Goal: Transaction & Acquisition: Book appointment/travel/reservation

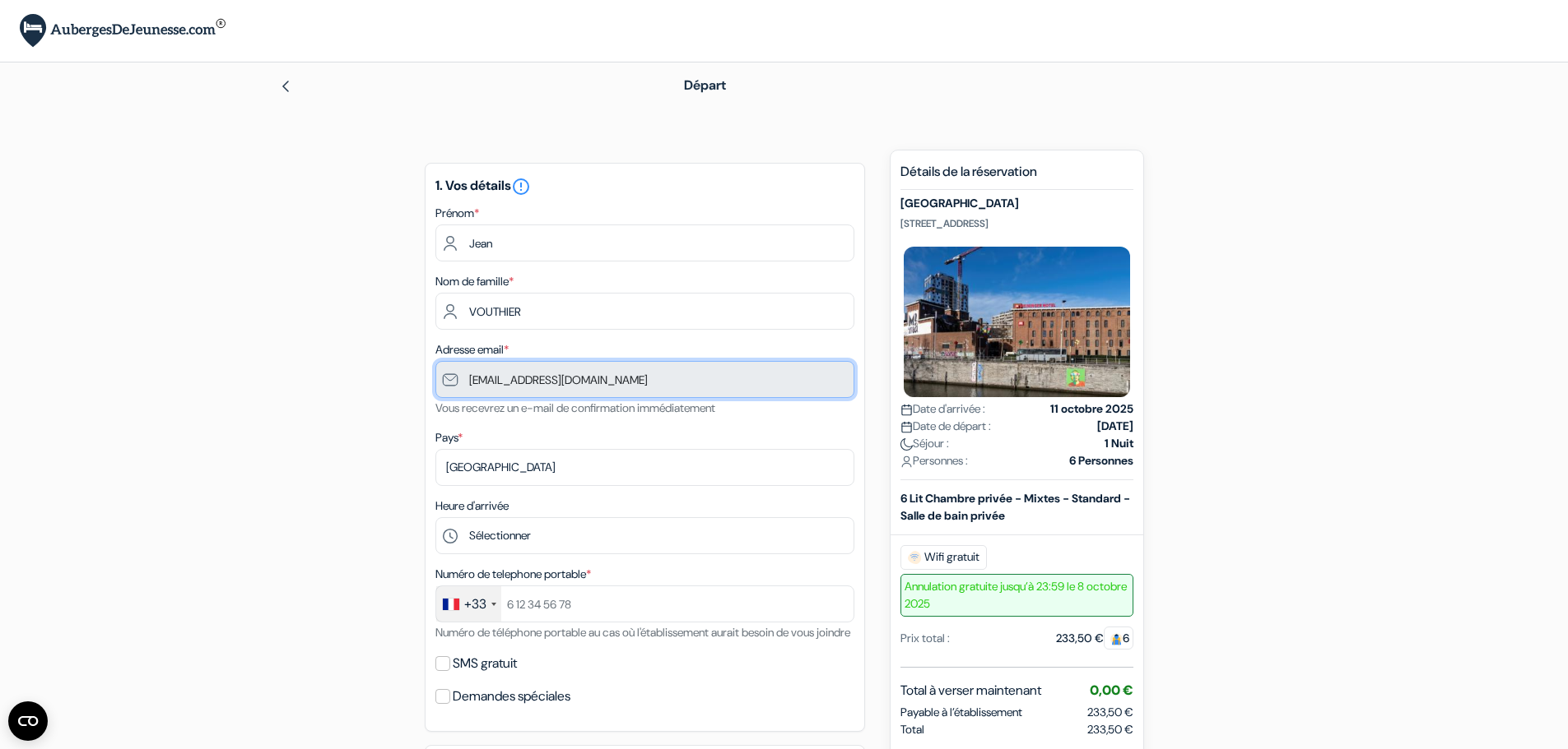
drag, startPoint x: 614, startPoint y: 378, endPoint x: 560, endPoint y: 378, distance: 54.0
click at [560, 378] on input "[EMAIL_ADDRESS][DOMAIN_NAME]" at bounding box center [645, 379] width 419 height 37
drag, startPoint x: 468, startPoint y: 380, endPoint x: 614, endPoint y: 382, distance: 146.0
click at [614, 382] on input "[EMAIL_ADDRESS][DOMAIN_NAME]" at bounding box center [645, 379] width 419 height 37
click at [672, 387] on input "[EMAIL_ADDRESS][DOMAIN_NAME]" at bounding box center [645, 379] width 419 height 37
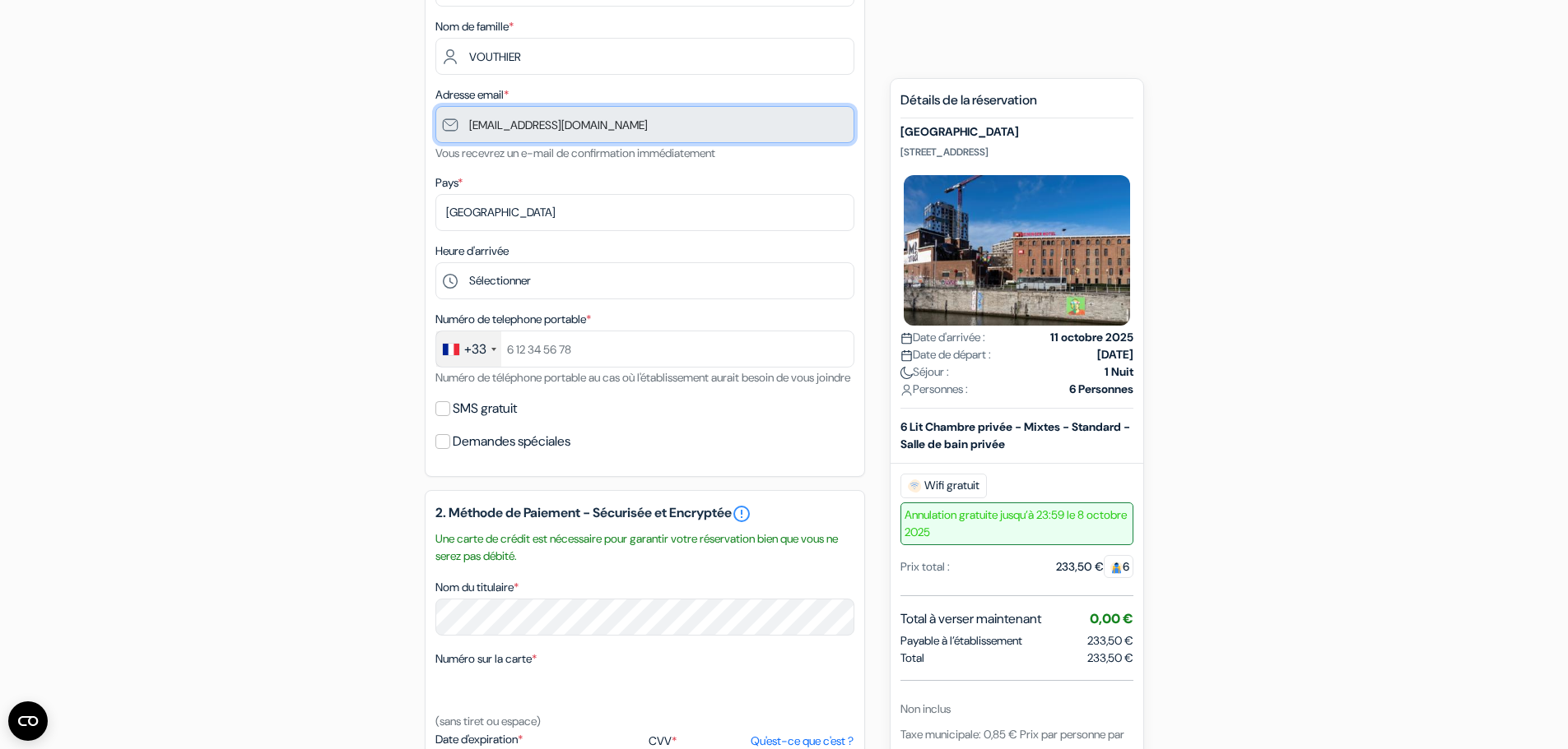
scroll to position [274, 0]
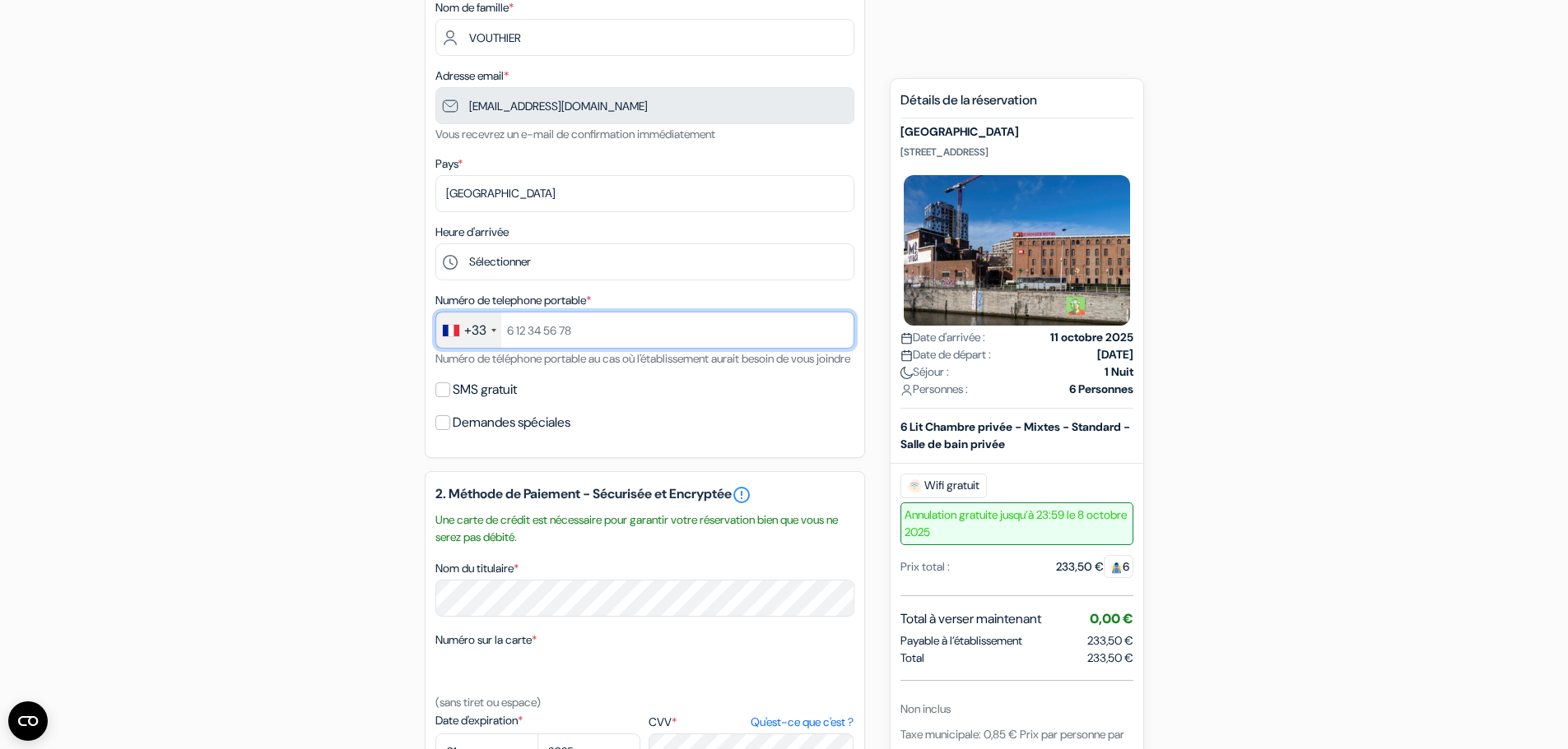
drag, startPoint x: 586, startPoint y: 330, endPoint x: 526, endPoint y: 328, distance: 60.0
click at [526, 328] on input "text" at bounding box center [645, 330] width 419 height 37
type input "+33608477176"
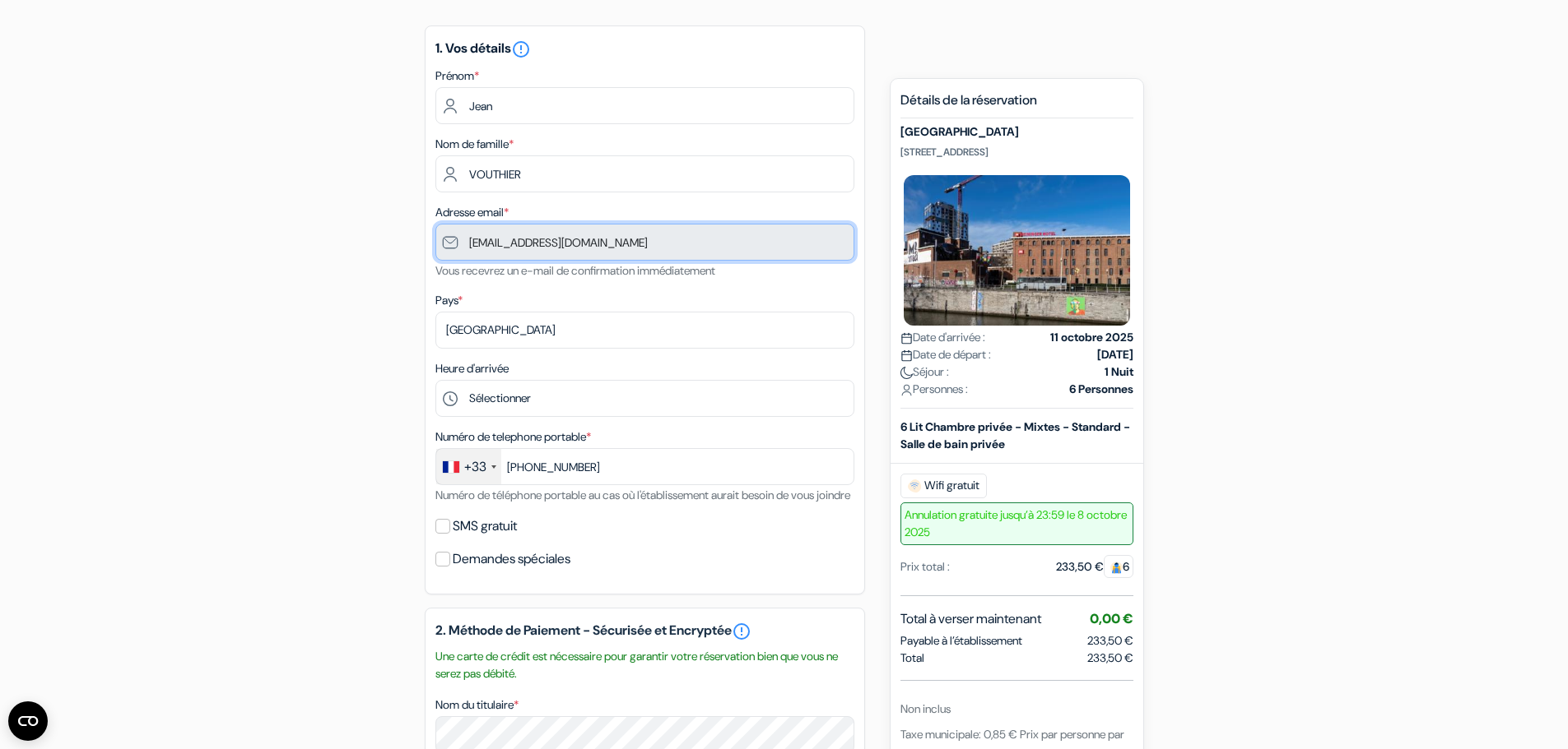
click at [626, 238] on input "[EMAIL_ADDRESS][DOMAIN_NAME]" at bounding box center [645, 242] width 419 height 37
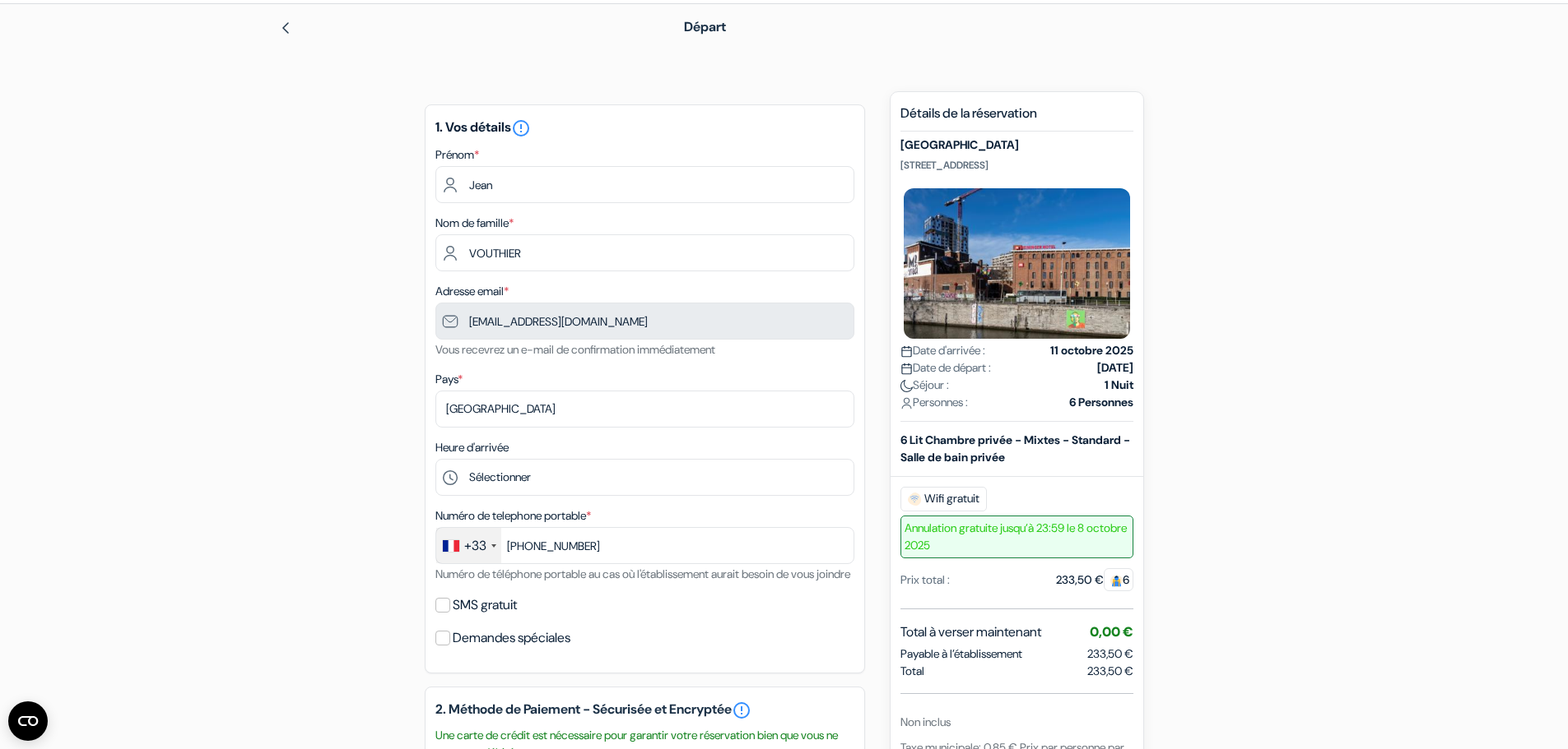
scroll to position [0, 0]
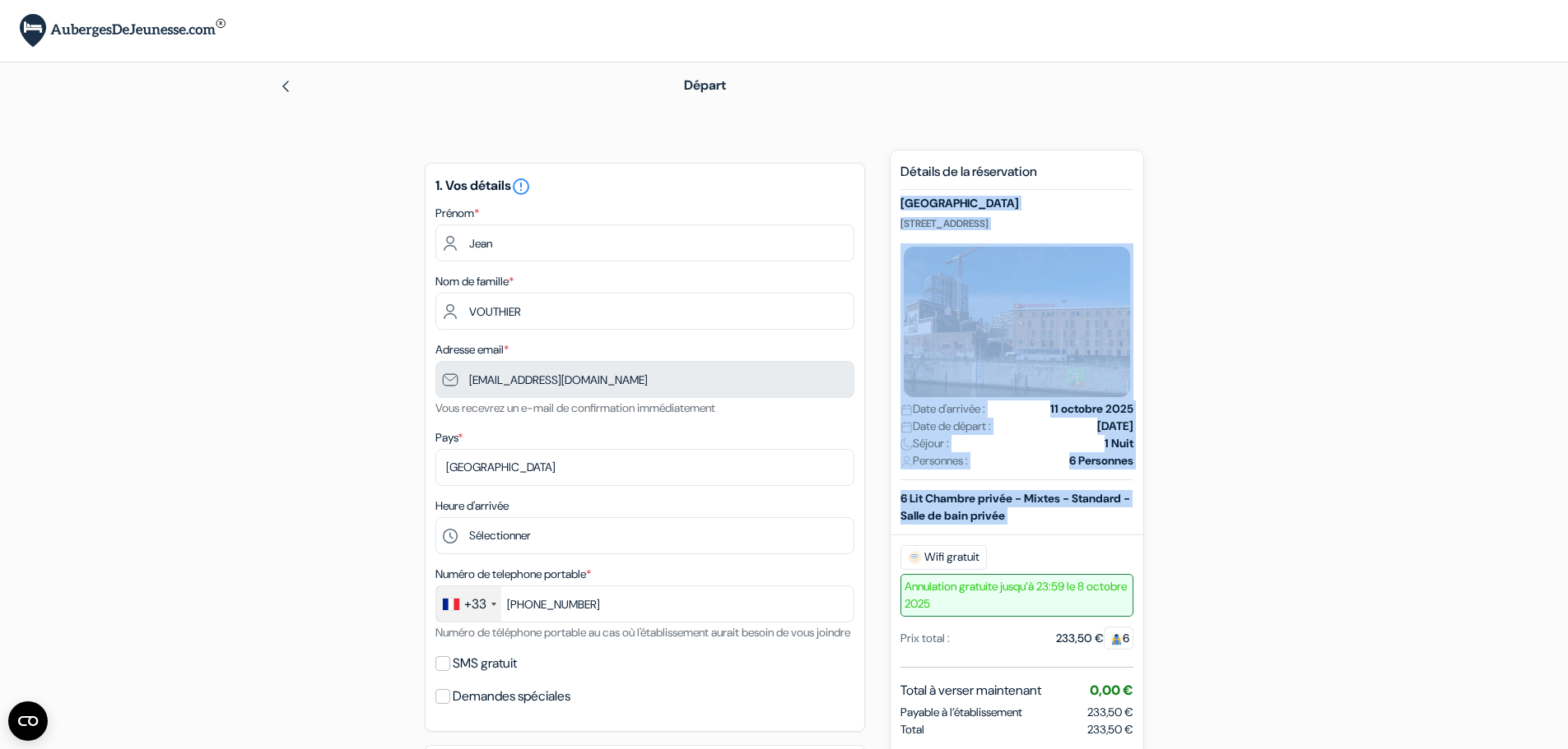
drag, startPoint x: 898, startPoint y: 171, endPoint x: 1118, endPoint y: 550, distance: 438.2
click at [1118, 550] on div "Nouvelle Réservation Détails de la réservation MEININGER Hotel Bruxelles City C…" at bounding box center [1017, 653] width 254 height 1007
copy div "Détails de la réservation MEININGER Hotel Bruxelles City Center Quai du Hainaut…"
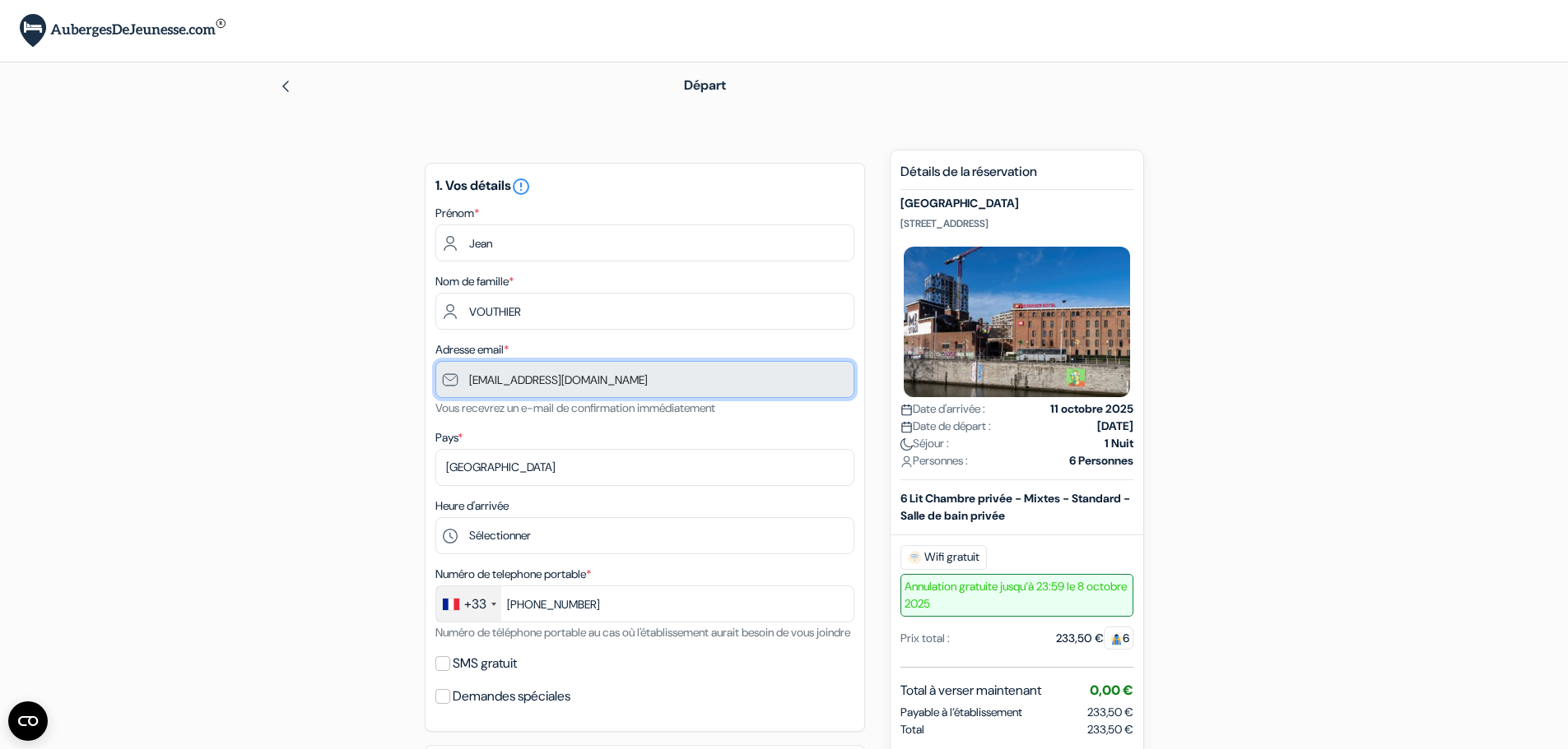
click at [635, 387] on input "[EMAIL_ADDRESS][DOMAIN_NAME]" at bounding box center [645, 379] width 419 height 37
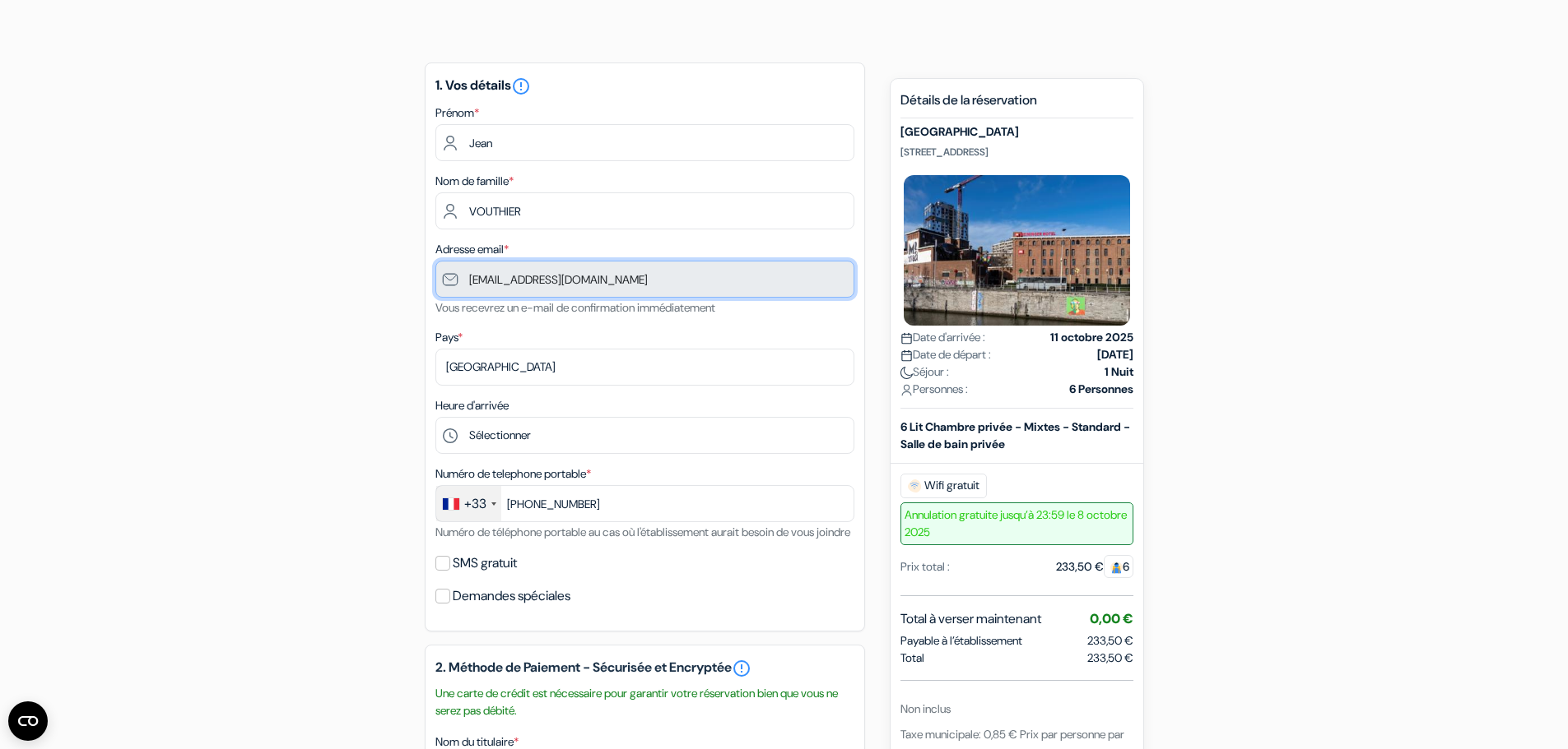
scroll to position [180, 0]
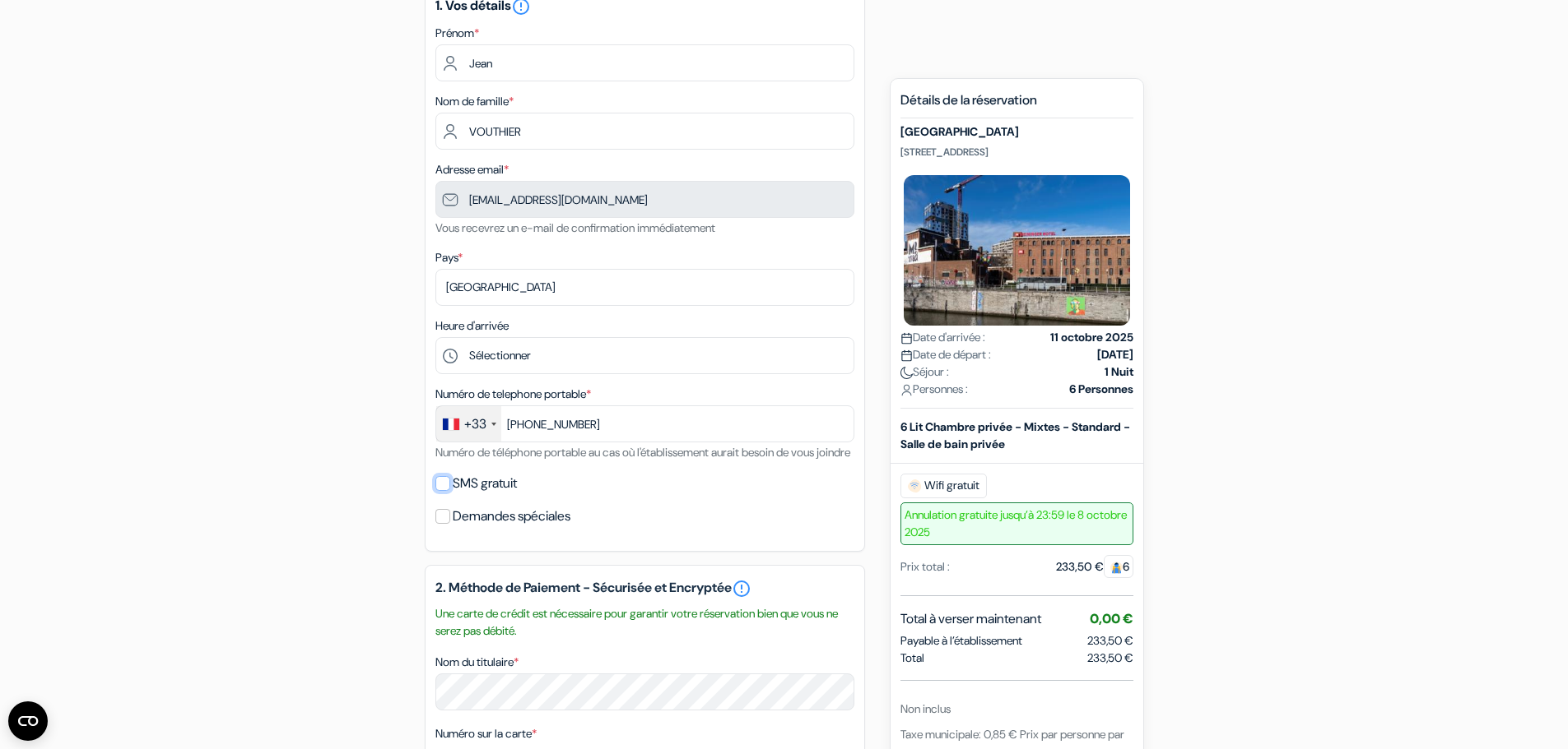
click at [440, 491] on input "SMS gratuit" at bounding box center [443, 483] width 15 height 15
checkbox input "true"
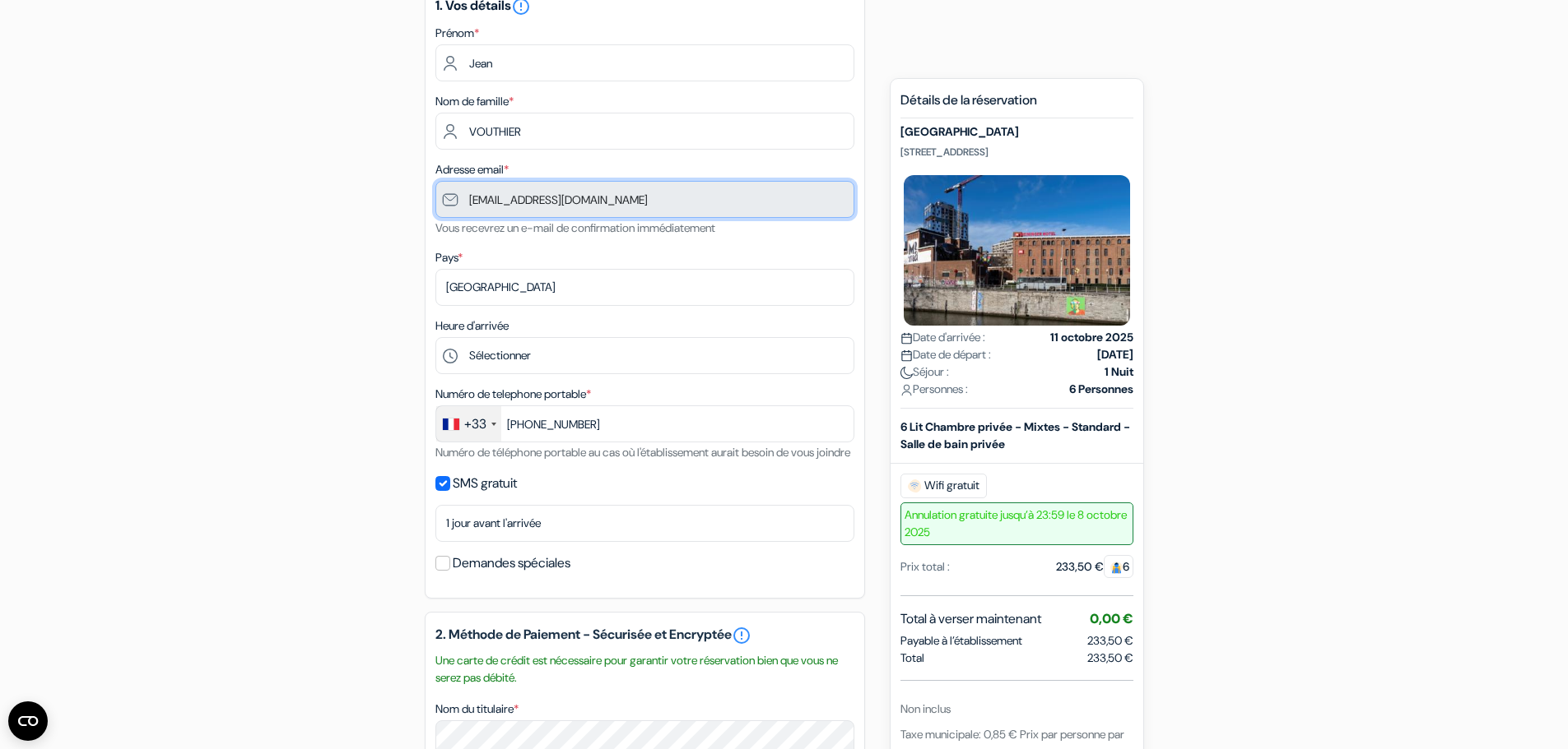
click at [470, 201] on input "[EMAIL_ADDRESS][DOMAIN_NAME]" at bounding box center [645, 200] width 419 height 37
click at [446, 192] on input "[EMAIL_ADDRESS][DOMAIN_NAME]" at bounding box center [645, 200] width 419 height 37
click at [454, 204] on input "[EMAIL_ADDRESS][DOMAIN_NAME]" at bounding box center [645, 200] width 419 height 37
drag, startPoint x: 464, startPoint y: 198, endPoint x: 585, endPoint y: 224, distance: 123.8
drag, startPoint x: 585, startPoint y: 224, endPoint x: 618, endPoint y: 204, distance: 38.6
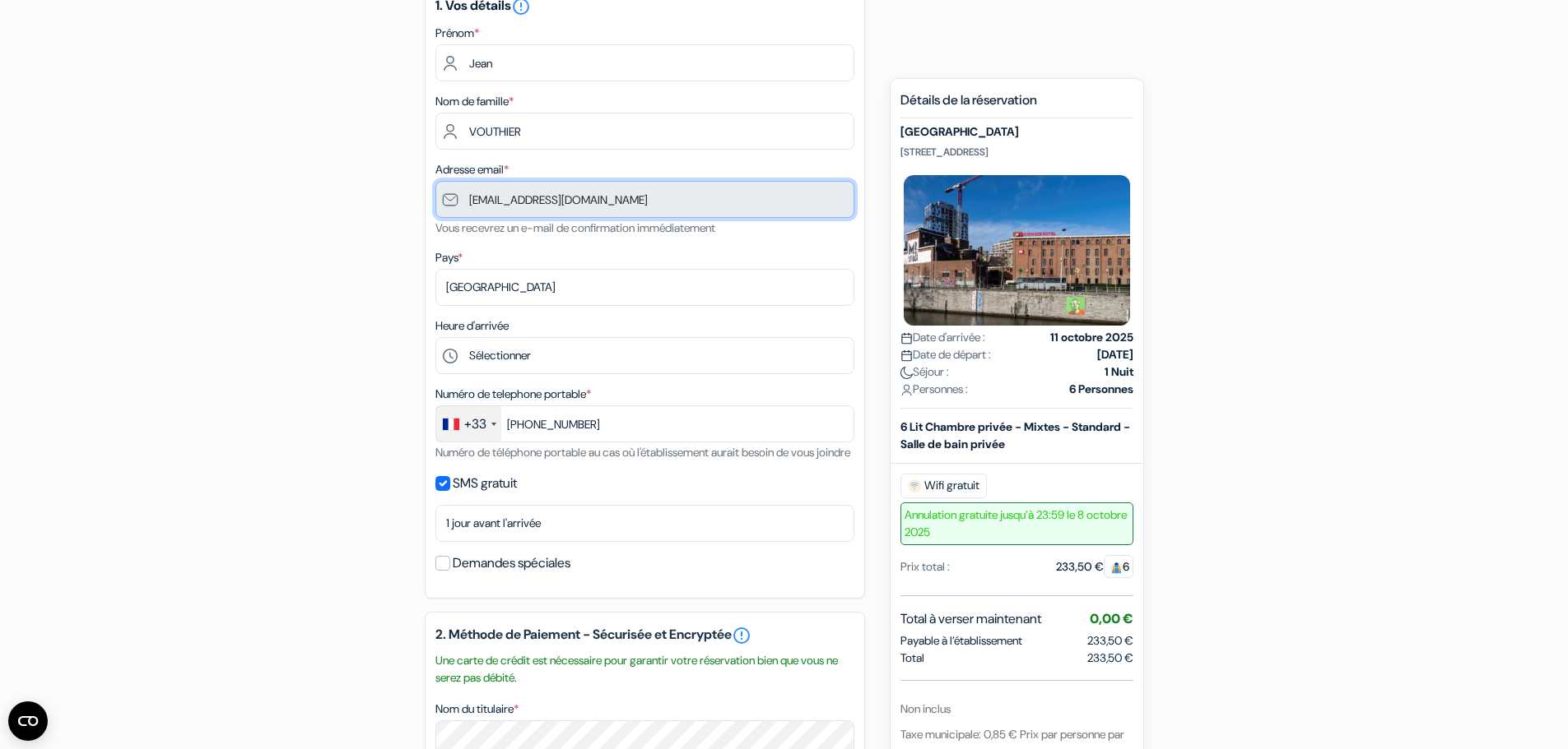
click at [618, 204] on input "[EMAIL_ADDRESS][DOMAIN_NAME]" at bounding box center [645, 200] width 419 height 37
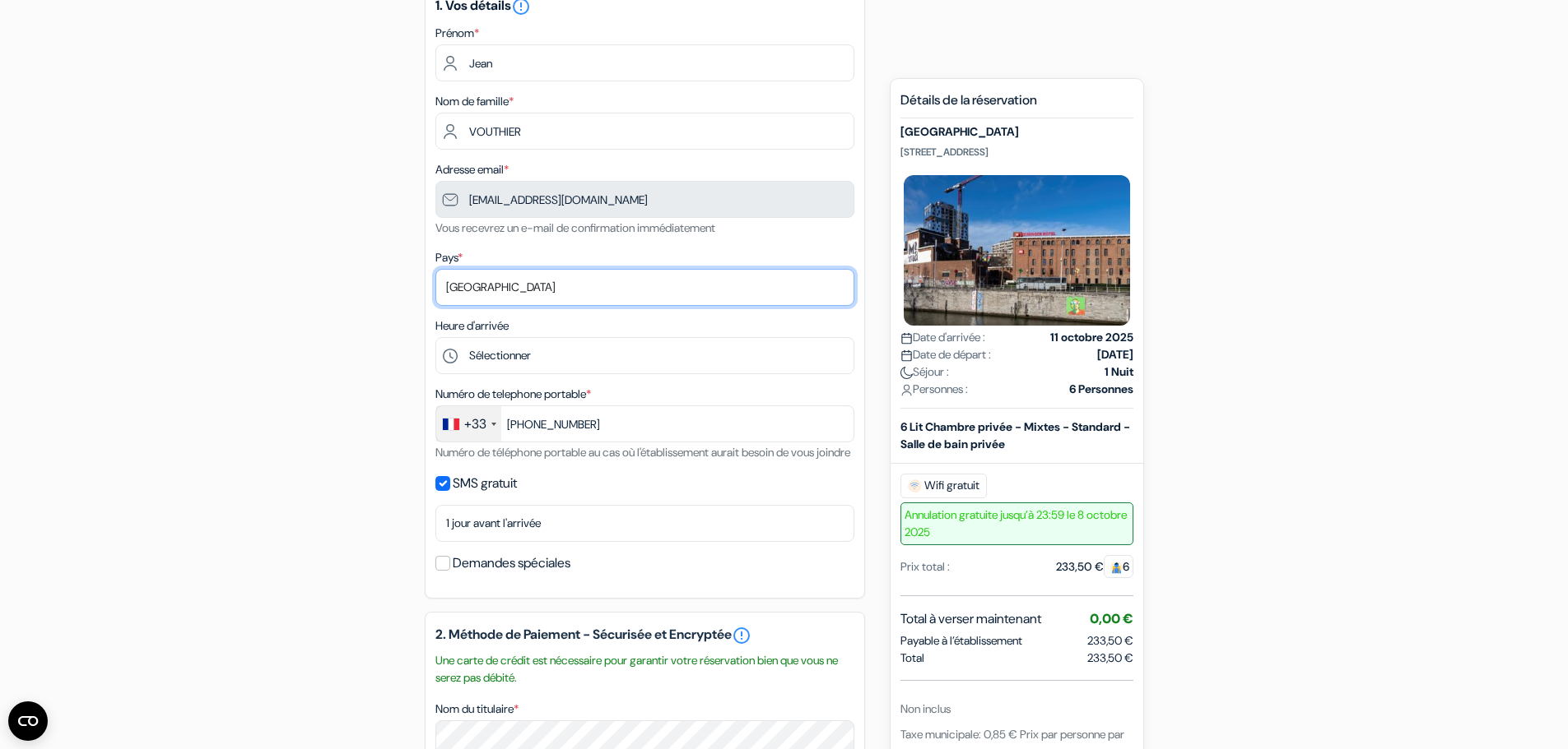
click at [689, 270] on select "Selectionner le pays Abkhazie Afghanistan Afrique Du sud Albanie Algérie Allema…" at bounding box center [645, 288] width 419 height 37
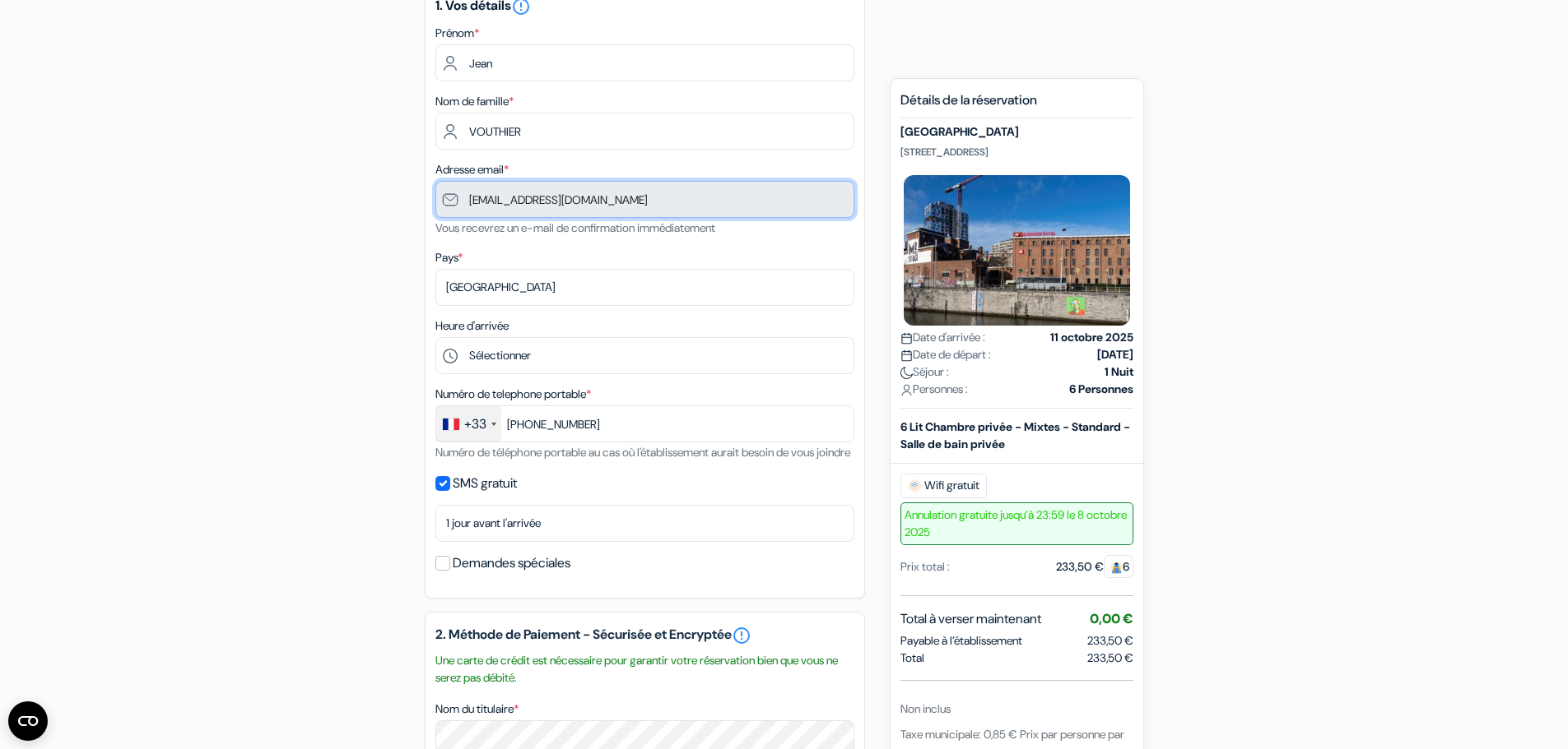
click at [644, 204] on input "[EMAIL_ADDRESS][DOMAIN_NAME]" at bounding box center [645, 200] width 419 height 37
click at [509, 170] on label "Adresse email *" at bounding box center [472, 170] width 73 height 18
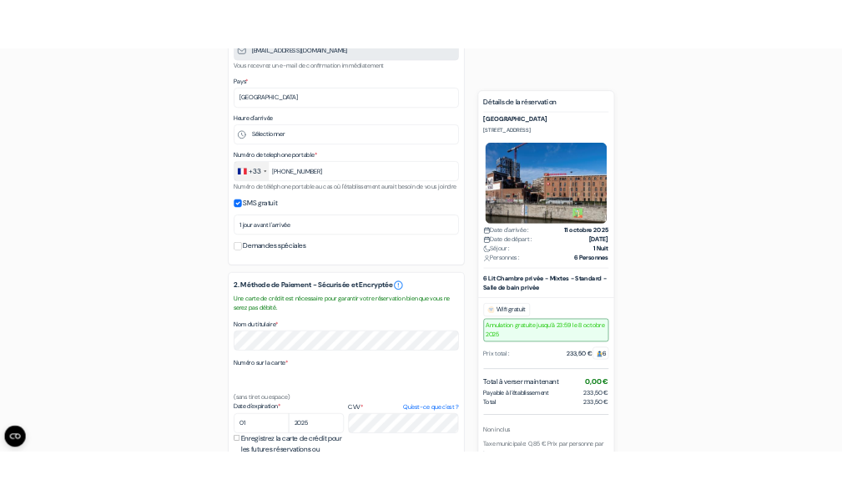
scroll to position [370, 0]
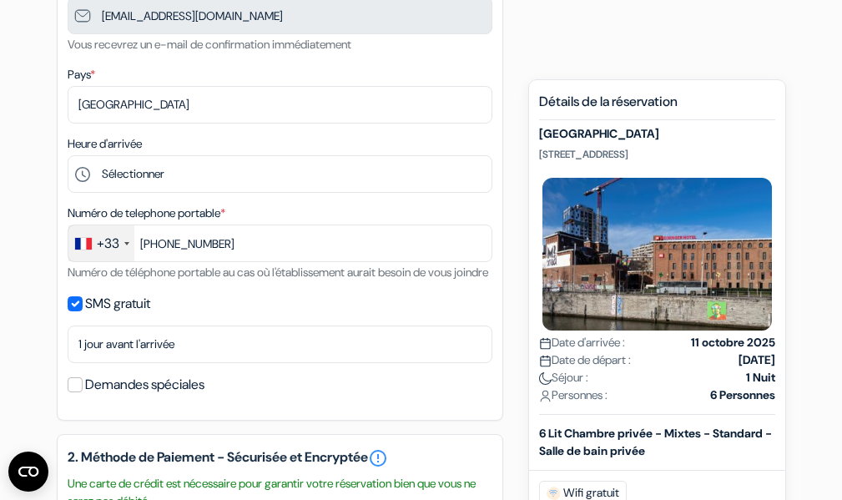
click at [780, 460] on div "6 Lit Chambre privée - Mixtes - Standard - Salle de bain privée" at bounding box center [657, 442] width 256 height 35
click at [572, 275] on img at bounding box center [657, 253] width 236 height 159
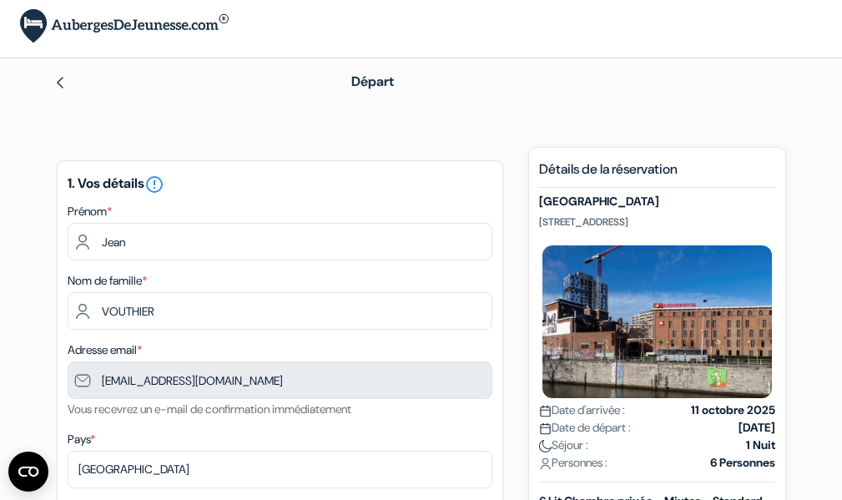
scroll to position [0, 0]
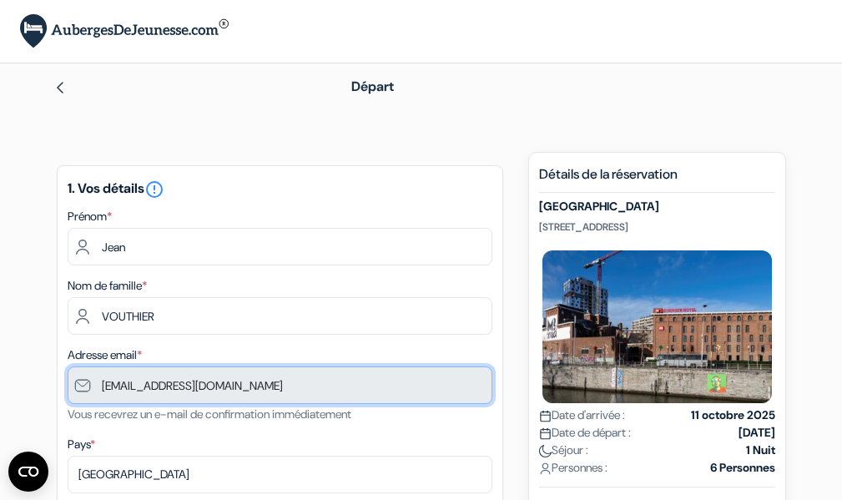
click at [253, 391] on input "[EMAIL_ADDRESS][DOMAIN_NAME]" at bounding box center [280, 385] width 425 height 38
click at [253, 389] on input "[EMAIL_ADDRESS][DOMAIN_NAME]" at bounding box center [280, 385] width 425 height 38
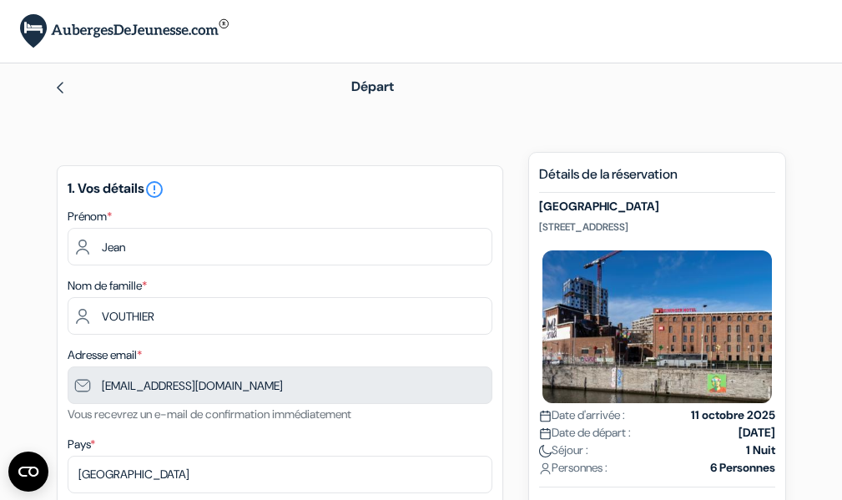
click at [553, 222] on p "Quai du Hainaut 33, Molenbeek Saint-Jean., Bruxelles, Belgique" at bounding box center [657, 226] width 236 height 13
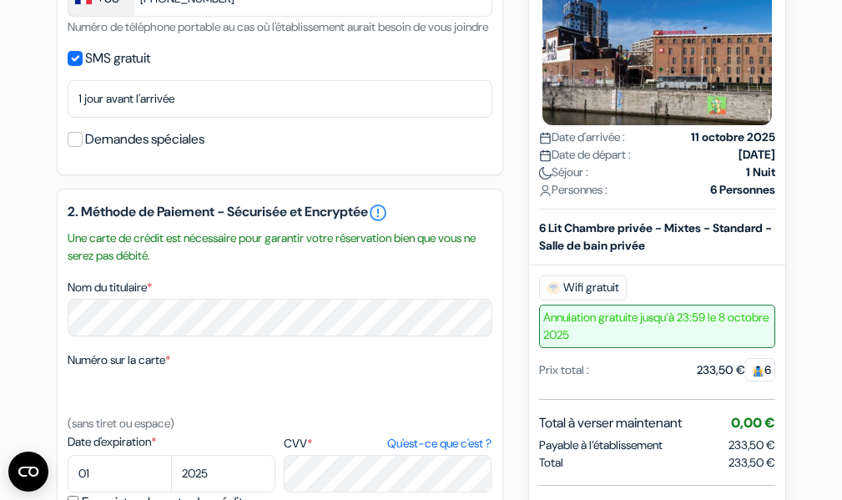
scroll to position [557, 0]
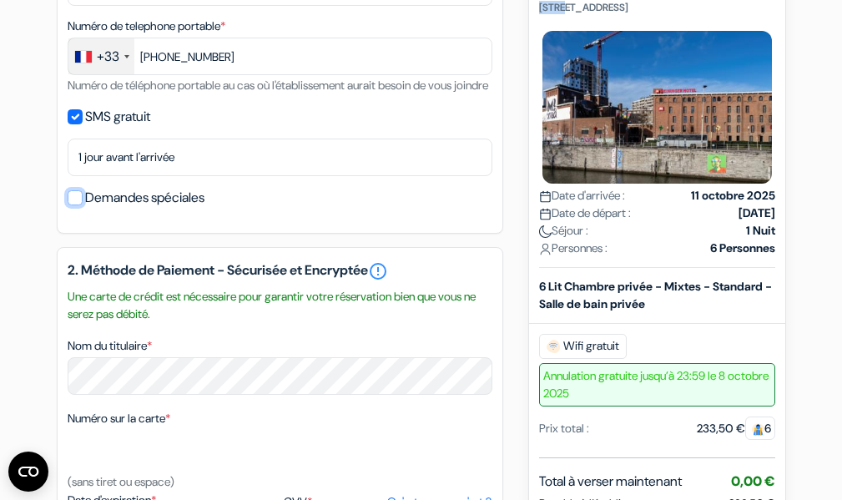
click at [76, 205] on input "Demandes spéciales" at bounding box center [75, 197] width 15 height 15
checkbox input "true"
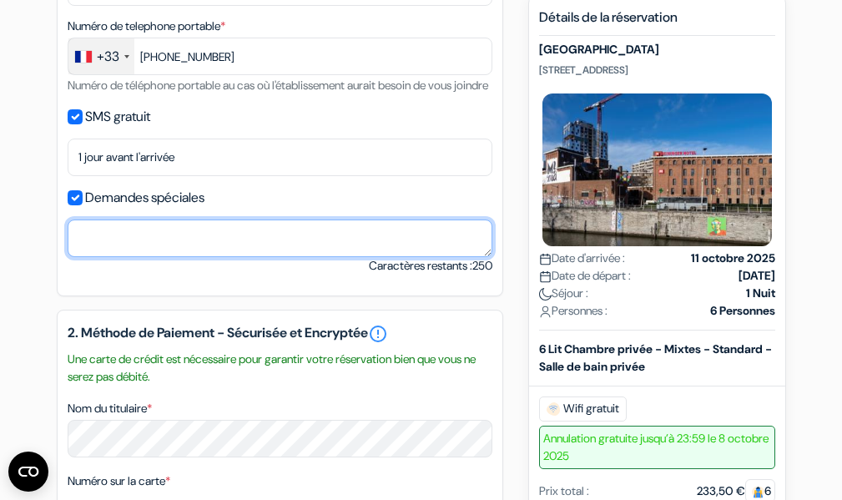
click at [96, 251] on textarea "Nom du titulaire *" at bounding box center [280, 239] width 425 height 38
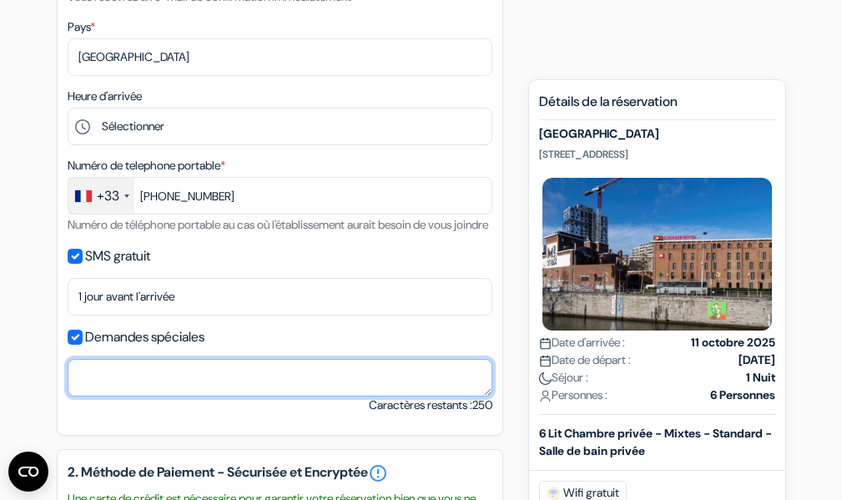
scroll to position [278, 0]
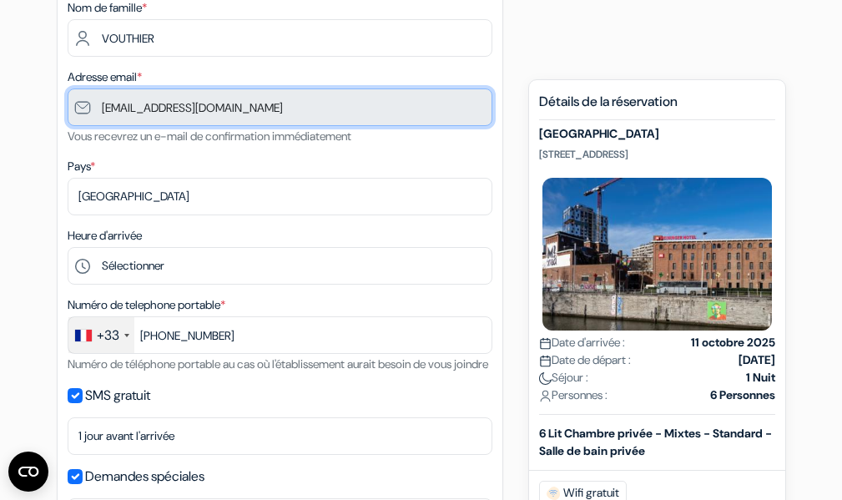
click at [124, 110] on input "[EMAIL_ADDRESS][DOMAIN_NAME]" at bounding box center [280, 107] width 425 height 38
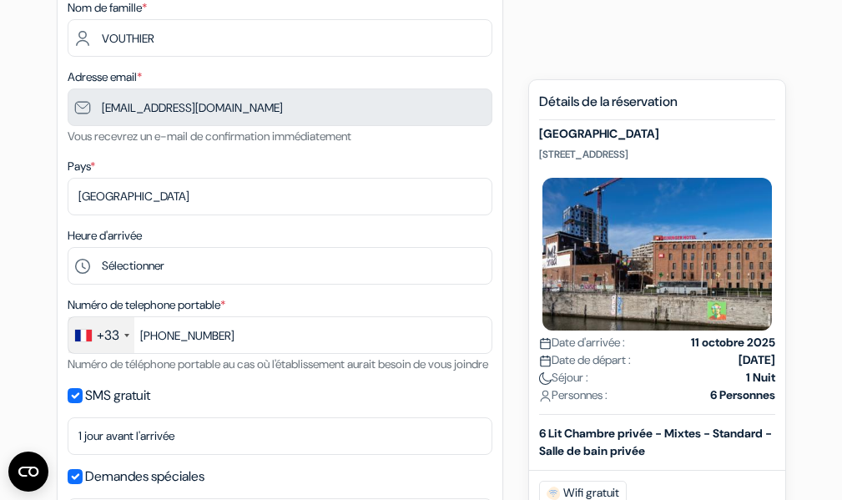
drag, startPoint x: 88, startPoint y: 109, endPoint x: 435, endPoint y: 221, distance: 364.8
click at [435, 221] on div "1. Vos détails error_outline Prénom * Jean Nom de famille * VOUTHIER Adresse em…" at bounding box center [280, 231] width 447 height 688
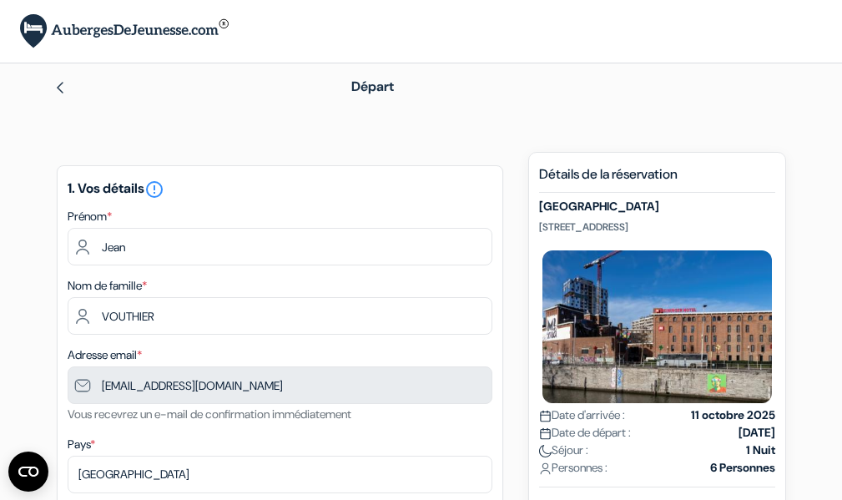
click at [55, 85] on img at bounding box center [59, 87] width 13 height 13
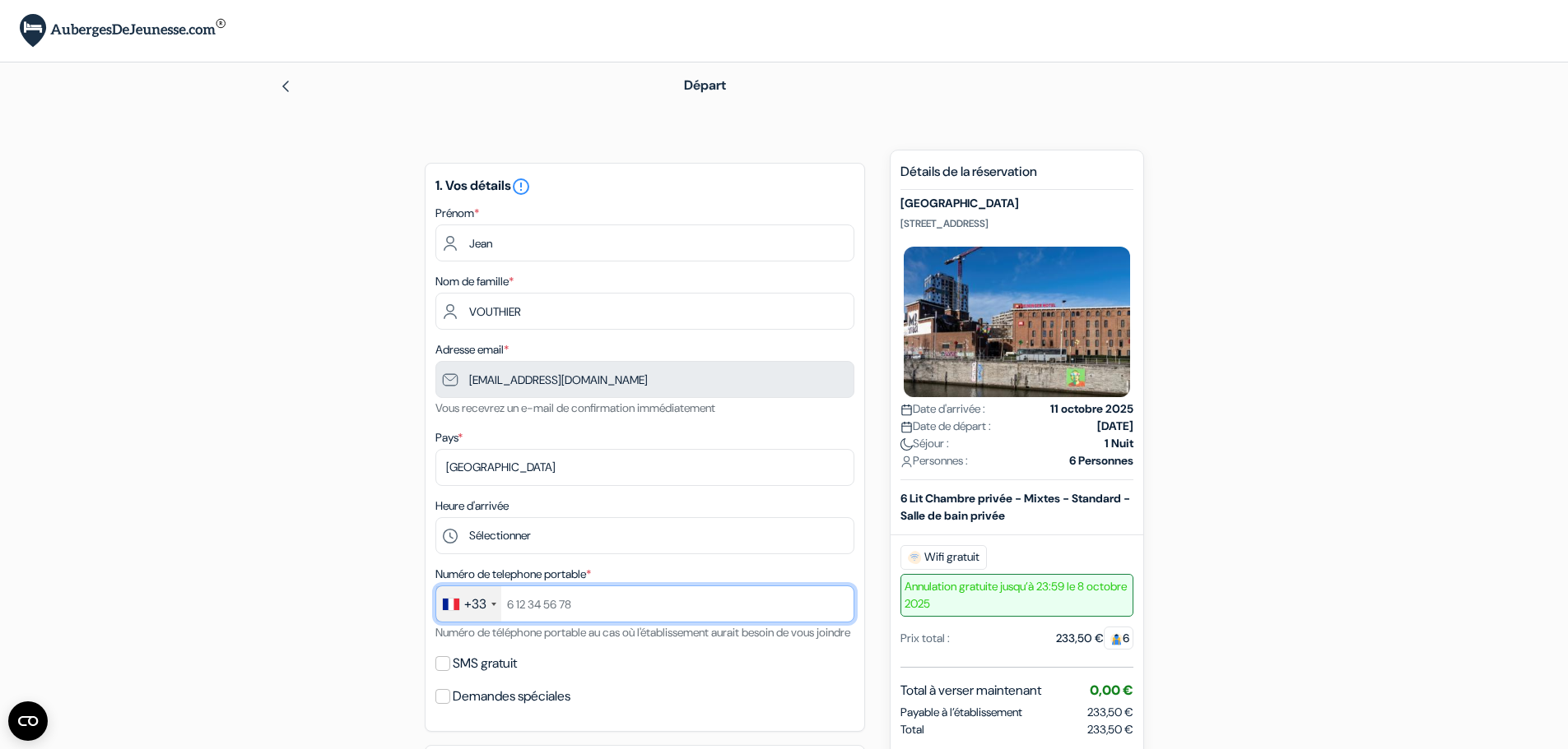
click at [549, 600] on input "text" at bounding box center [645, 604] width 419 height 37
type input "+33608477176"
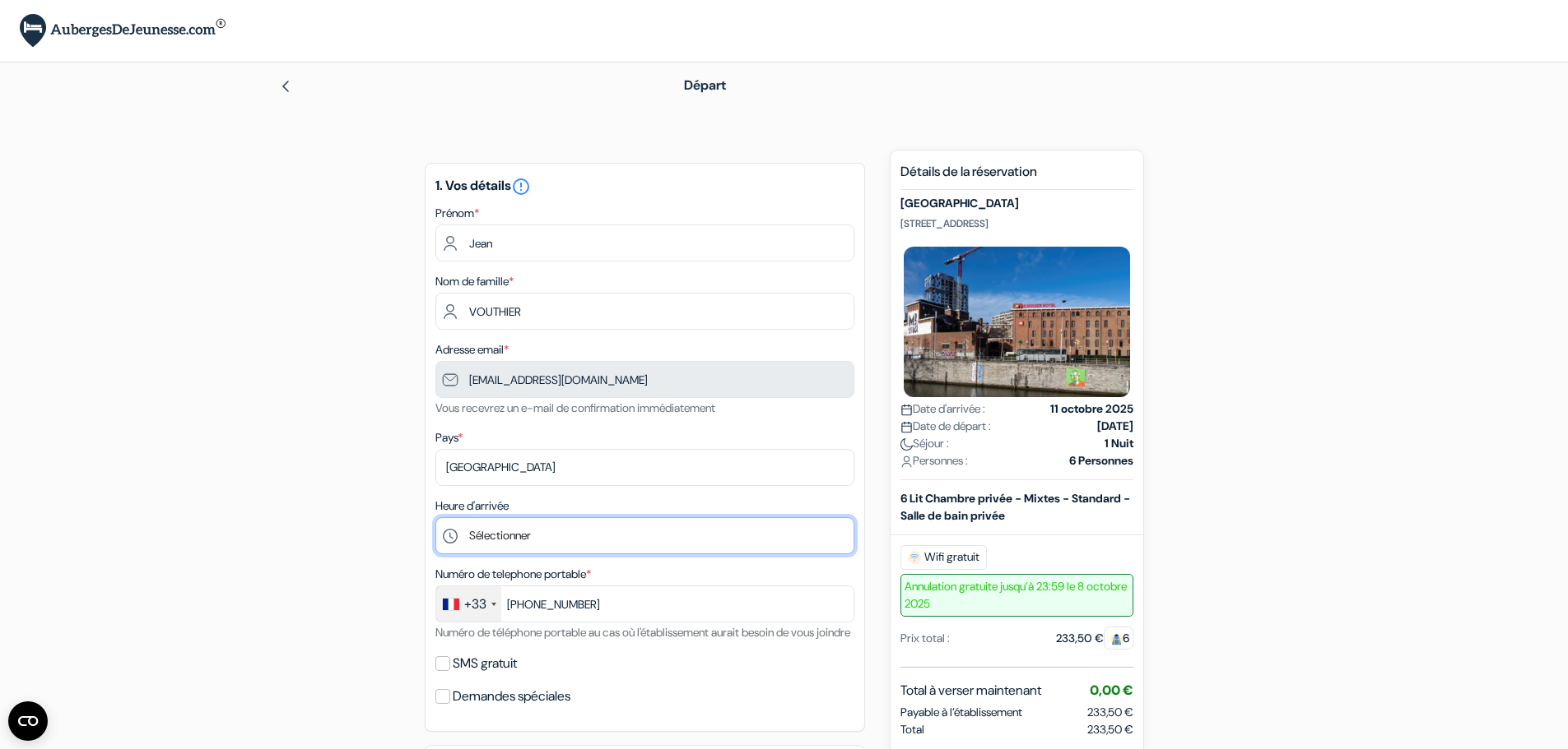
click at [483, 536] on select "Sélectionner 1:00 2:00 3:00 4:00 5:00 6:00 7:00 8:00 9:00 10:00 11:00 12:00 13:…" at bounding box center [645, 536] width 419 height 37
select select "18"
click at [436, 517] on select "Sélectionner 1:00 2:00 3:00 4:00 5:00 6:00 7:00 8:00 9:00 10:00 11:00 12:00 13:…" at bounding box center [645, 536] width 419 height 37
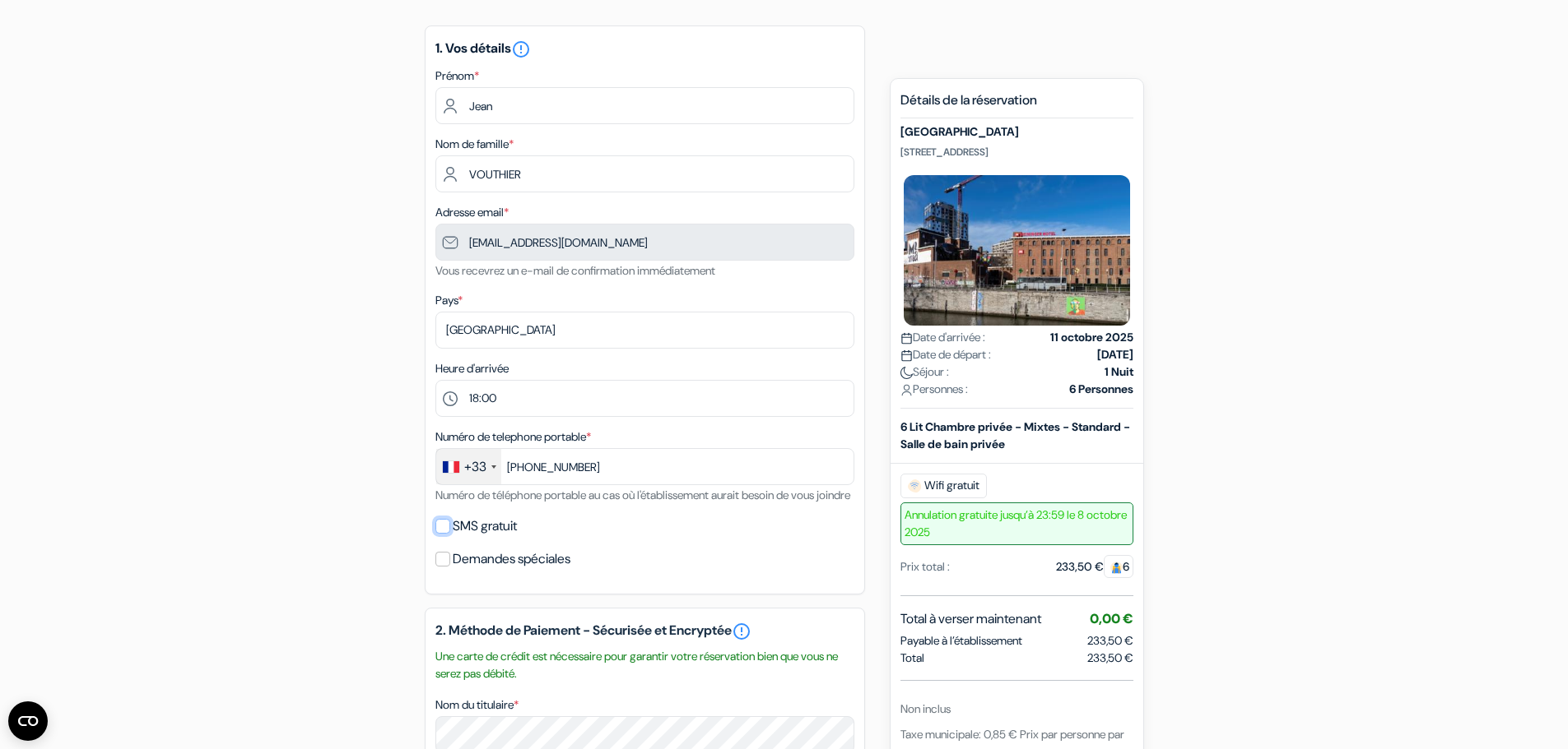
drag, startPoint x: 439, startPoint y: 550, endPoint x: 490, endPoint y: 547, distance: 51.1
click at [441, 534] on input "SMS gratuit" at bounding box center [443, 526] width 15 height 15
checkbox input "true"
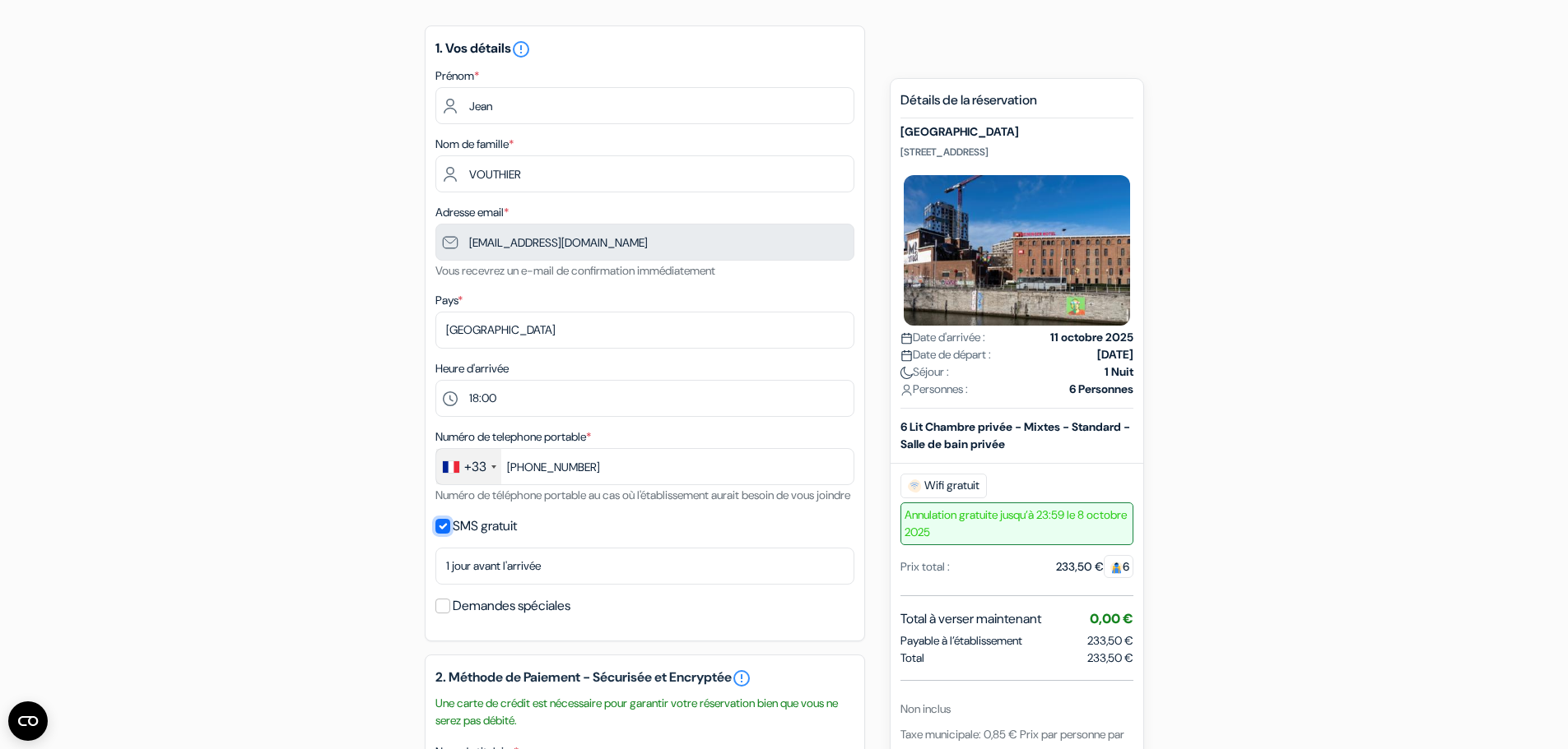
scroll to position [274, 0]
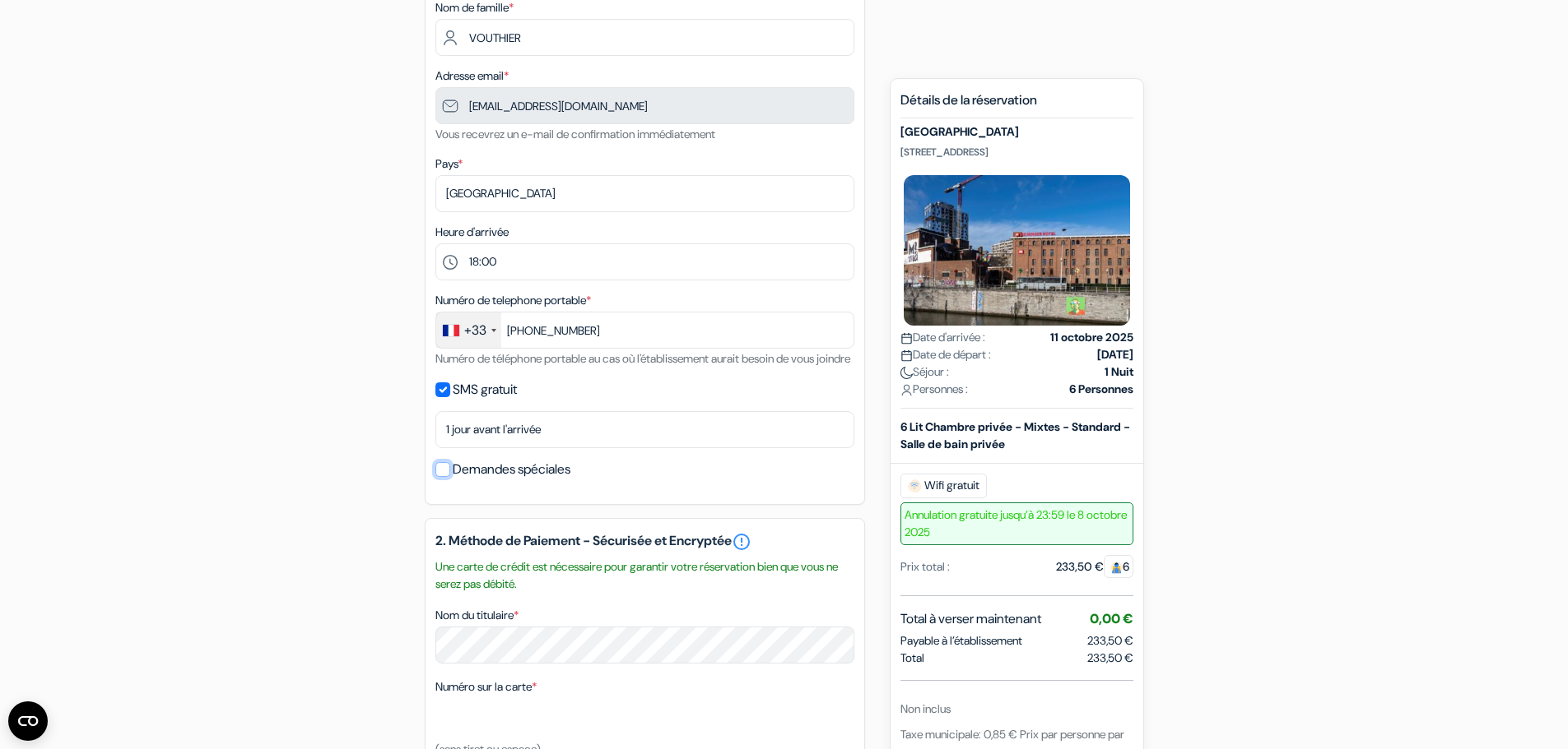
click at [441, 477] on input "Demandes spéciales" at bounding box center [443, 469] width 15 height 15
checkbox input "true"
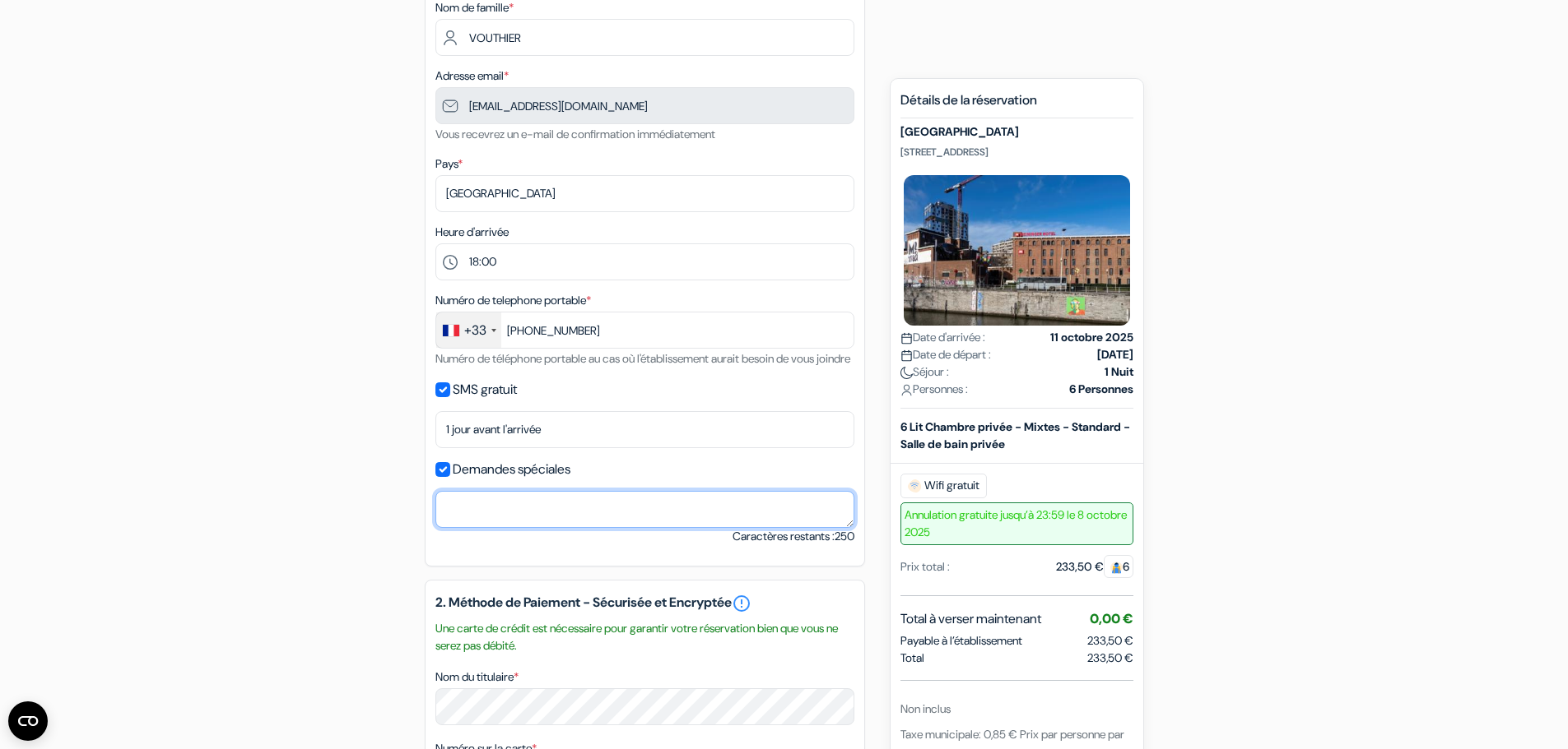
click at [456, 525] on textarea "Nom du titulaire *" at bounding box center [645, 510] width 419 height 37
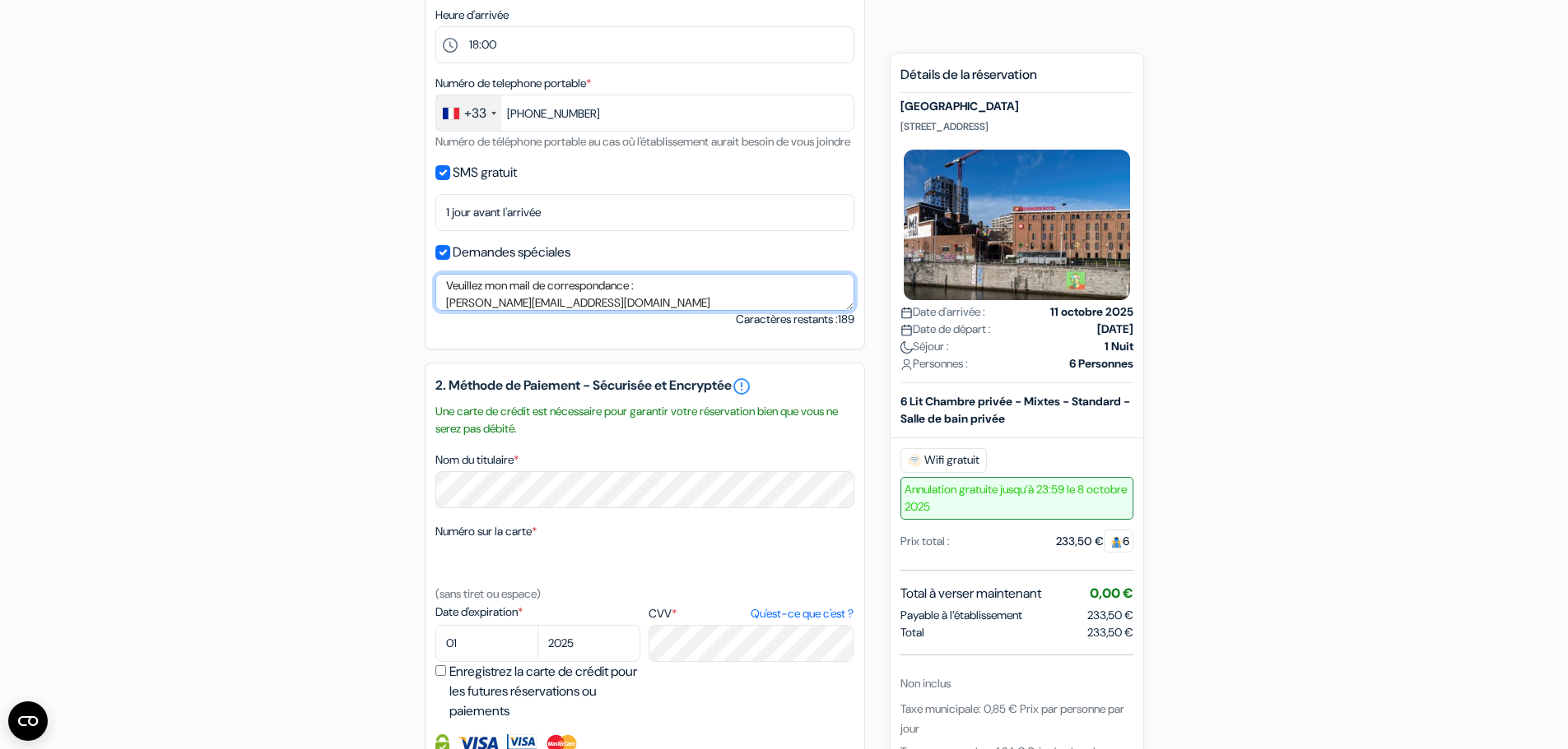
scroll to position [549, 0]
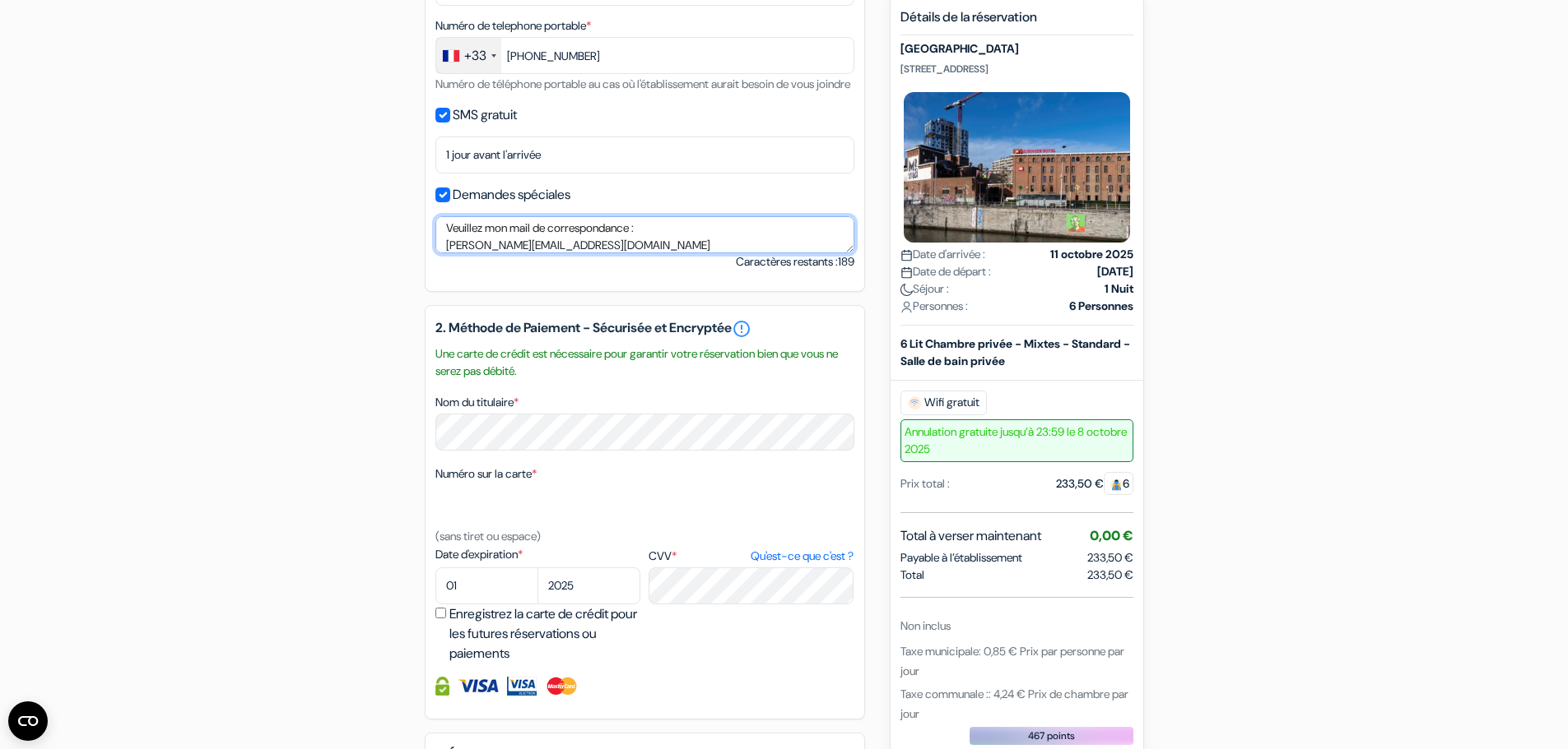
type textarea "Veuillez mon mail de correspondance : jean.vouthier@orange.fr"
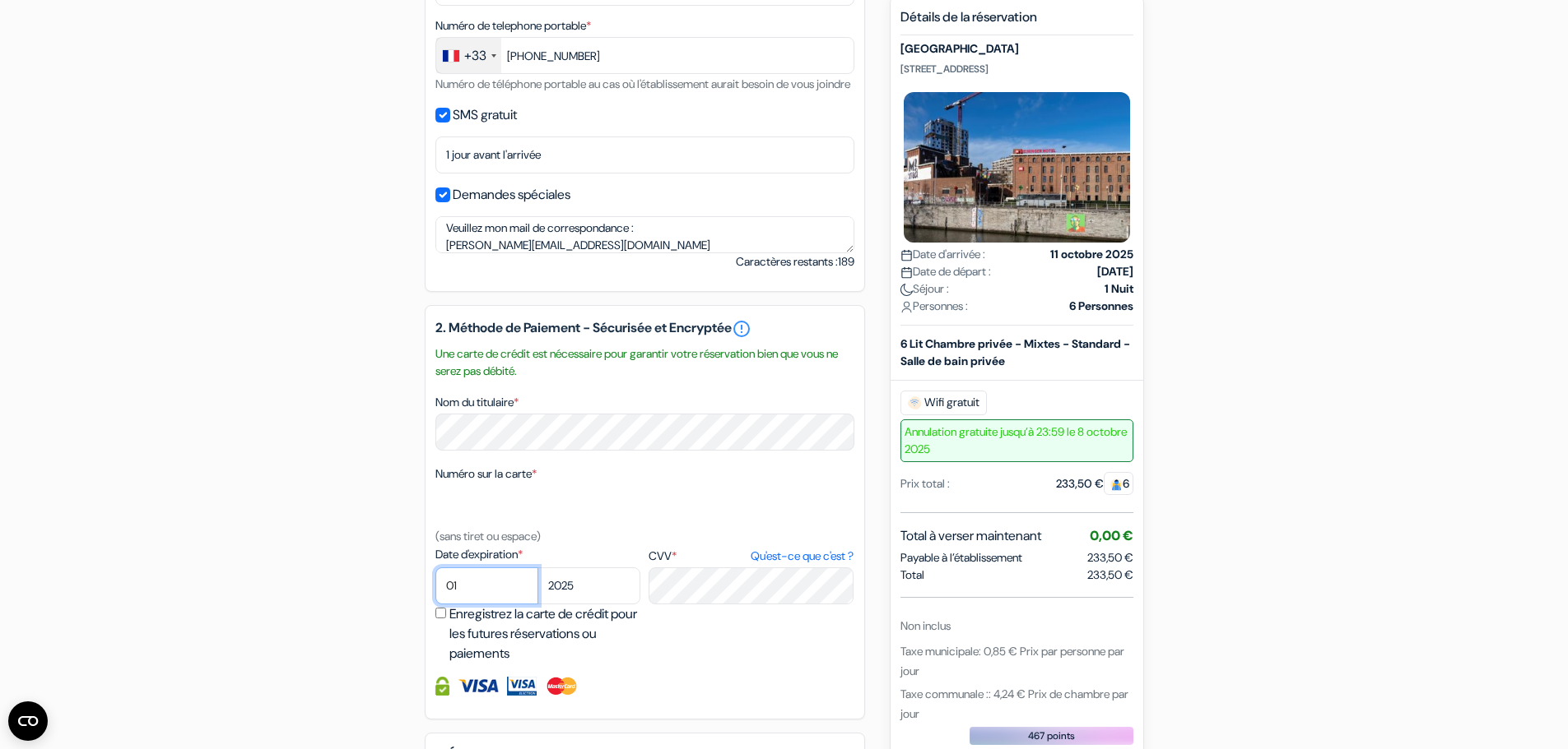
click at [479, 604] on select "01 02 03 04 05 06 07 08 09 10 11 12" at bounding box center [487, 586] width 103 height 37
select select "03"
click at [436, 587] on select "01 02 03 04 05 06 07 08 09 10 11 12" at bounding box center [487, 586] width 103 height 37
click at [571, 602] on select "2025 2026 2027 2028 2029 2030 2031 2032 2033 2034 2035 2036 2037 2038 2039 2040…" at bounding box center [589, 586] width 103 height 37
select select "2026"
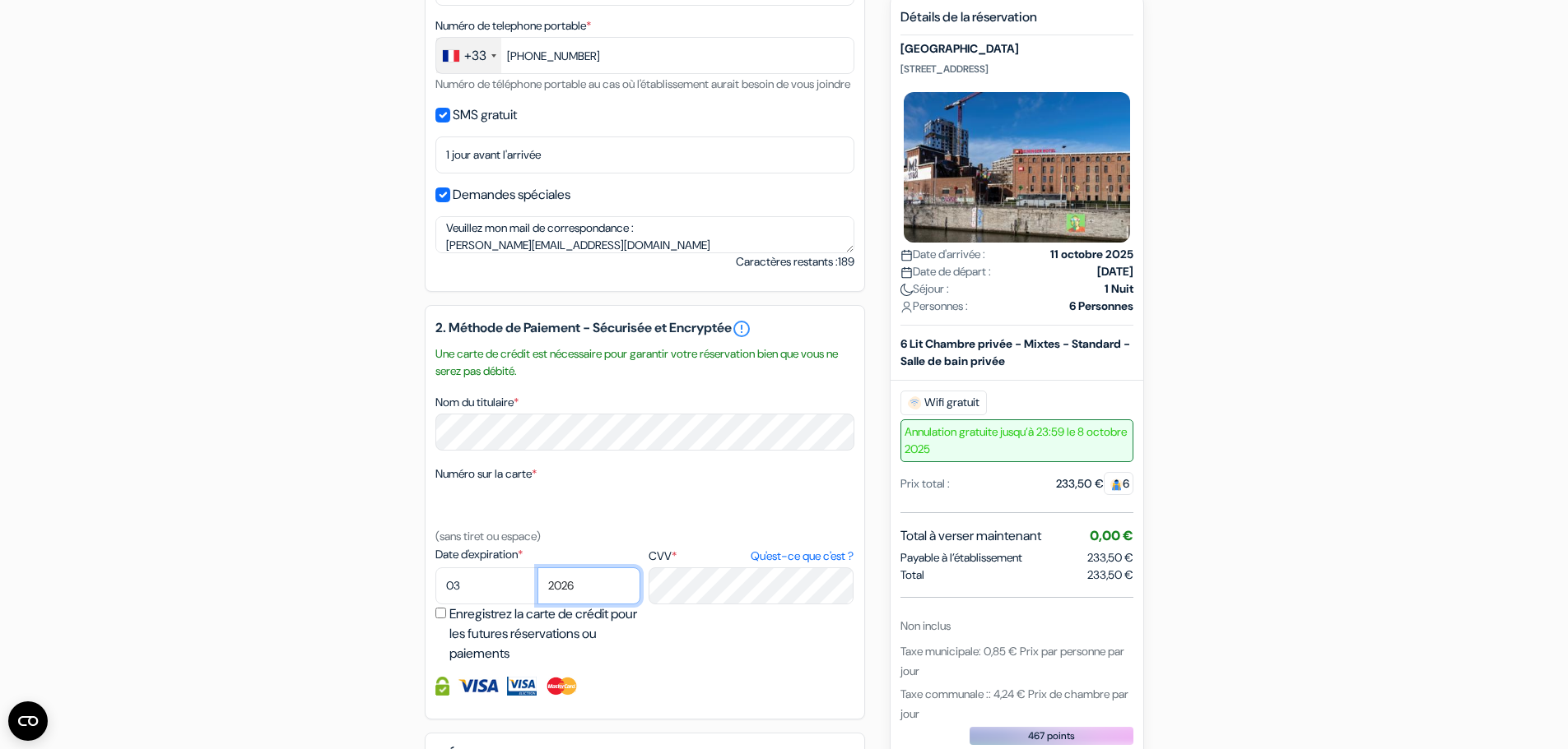
click at [537, 587] on select "2025 2026 2027 2028 2029 2030 2031 2032 2033 2034 2035 2036 2037 2038 2039 2040…" at bounding box center [589, 586] width 103 height 37
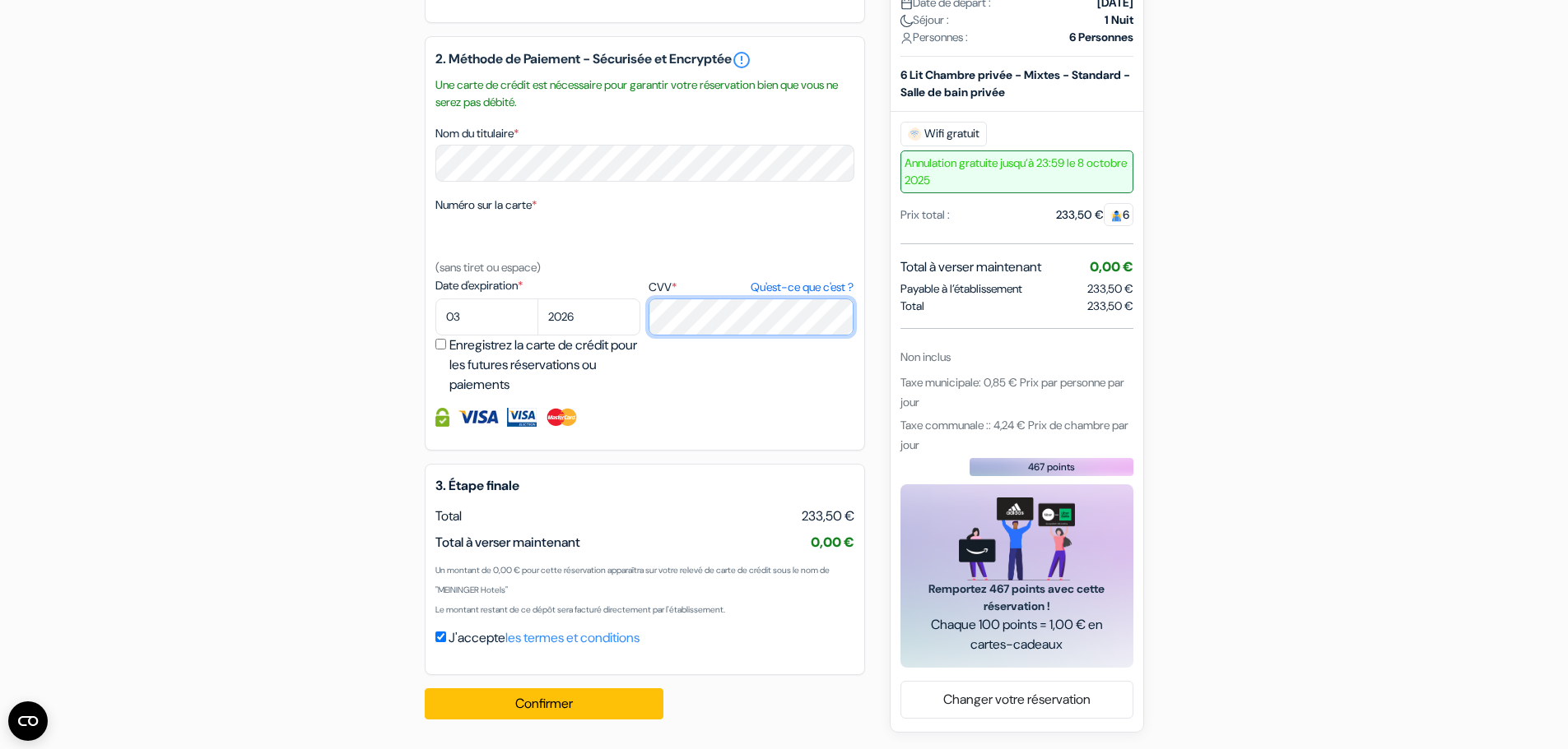
scroll to position [838, 0]
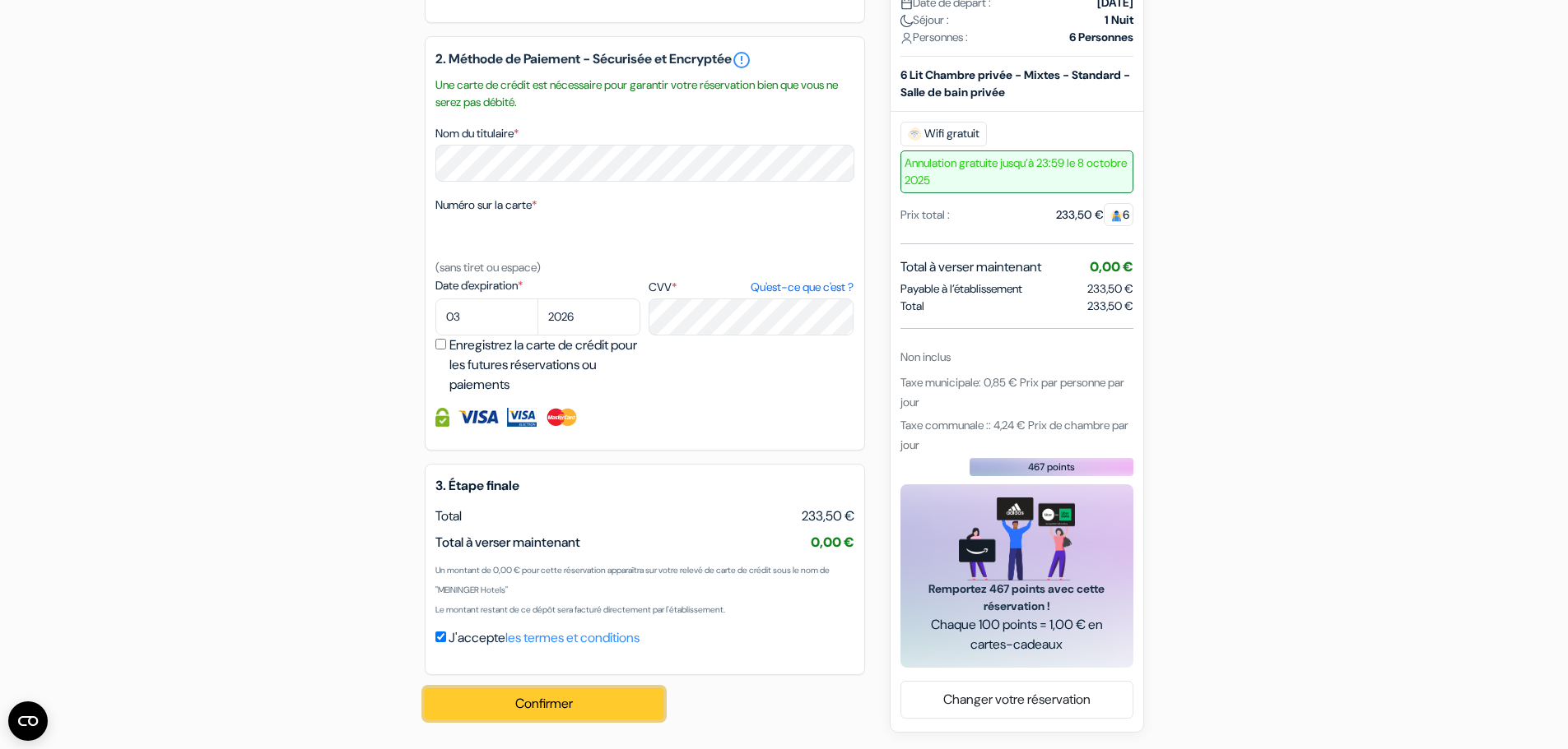
click at [554, 704] on button "Confirmer Loading..." at bounding box center [544, 705] width 239 height 32
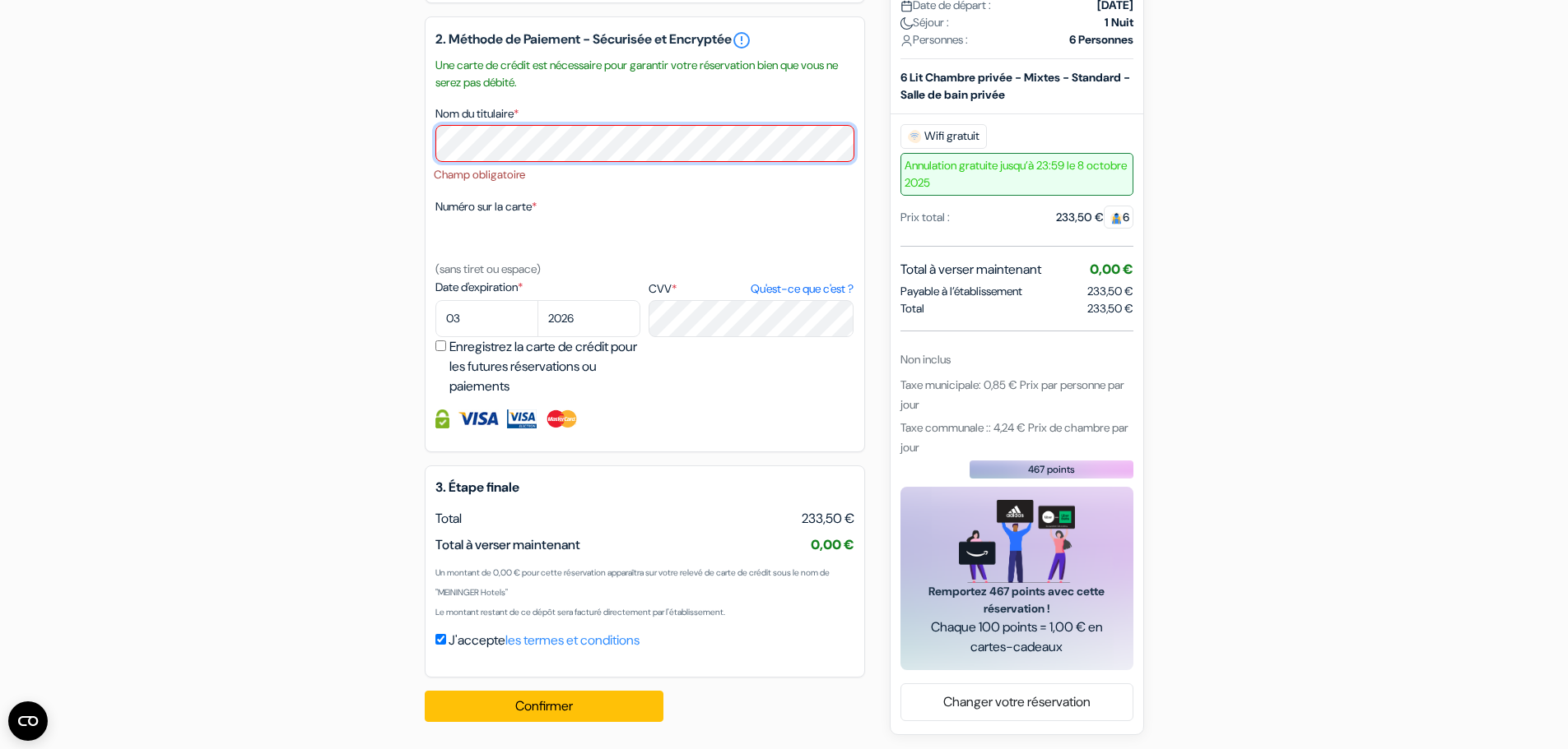
scroll to position [859, 0]
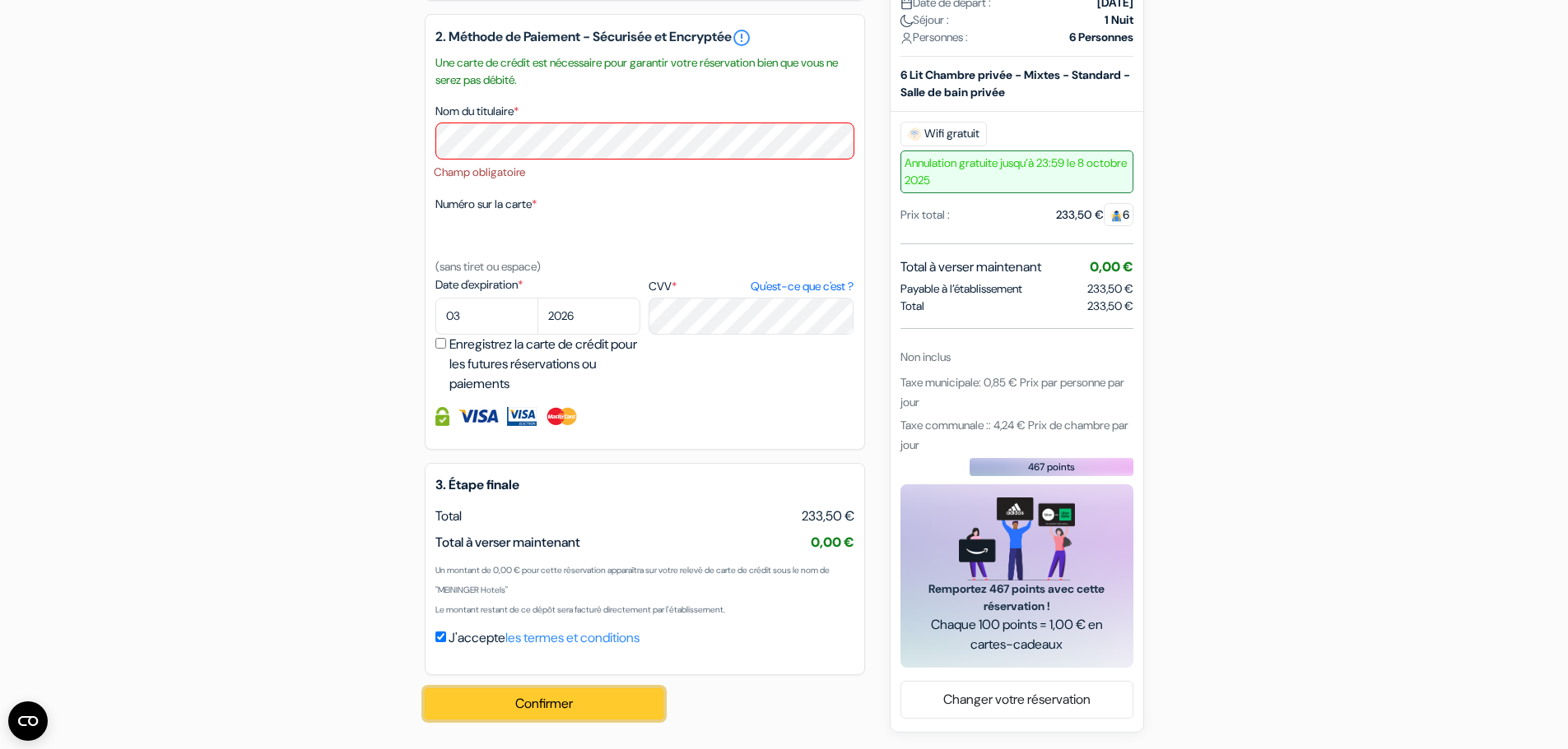
click at [557, 702] on button "Confirmer Loading..." at bounding box center [544, 705] width 239 height 32
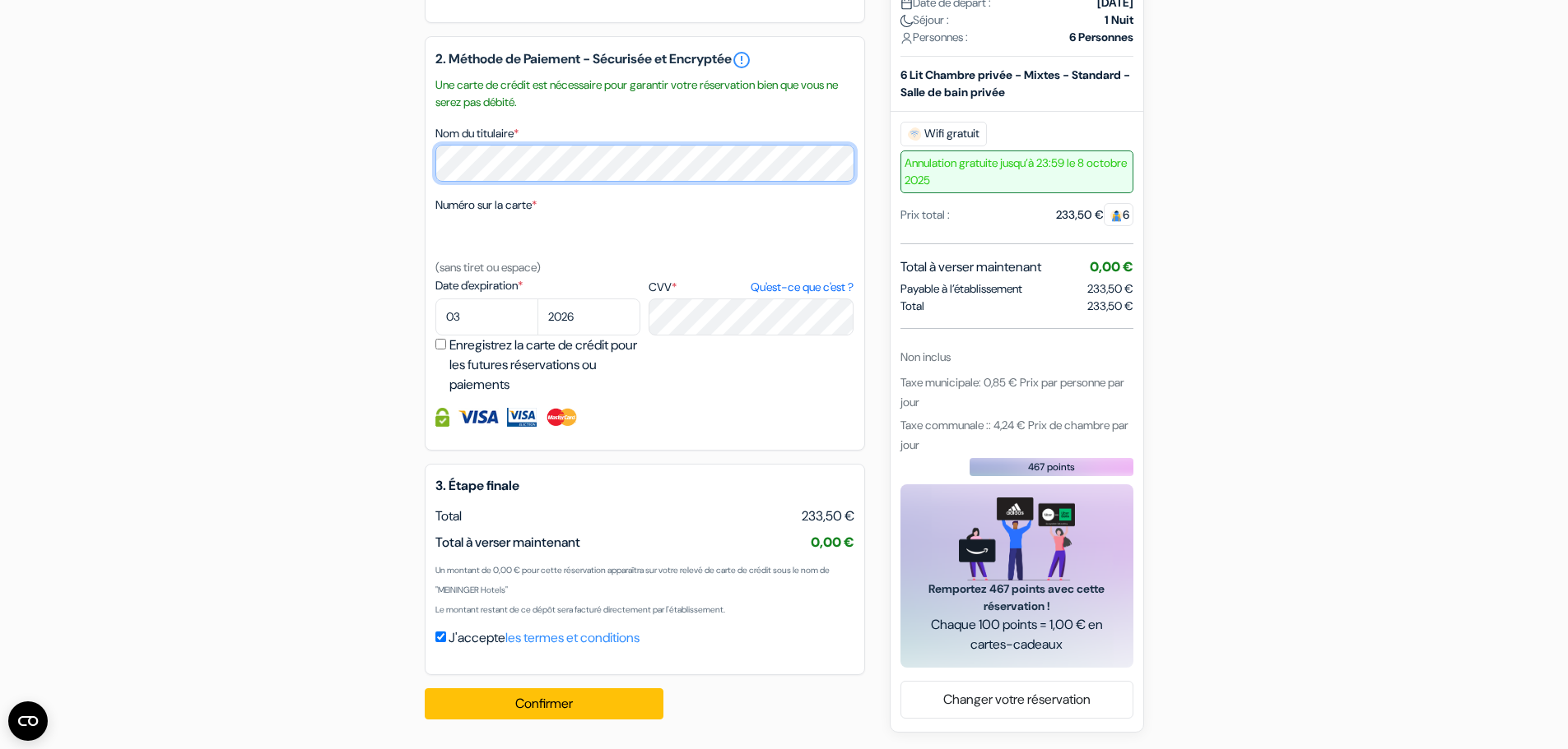
scroll to position [838, 0]
click at [916, 484] on div "Détails de la réservation MEININGER Hotel Bruxelles City Center Quai du Hainaut…" at bounding box center [1017, 203] width 233 height 927
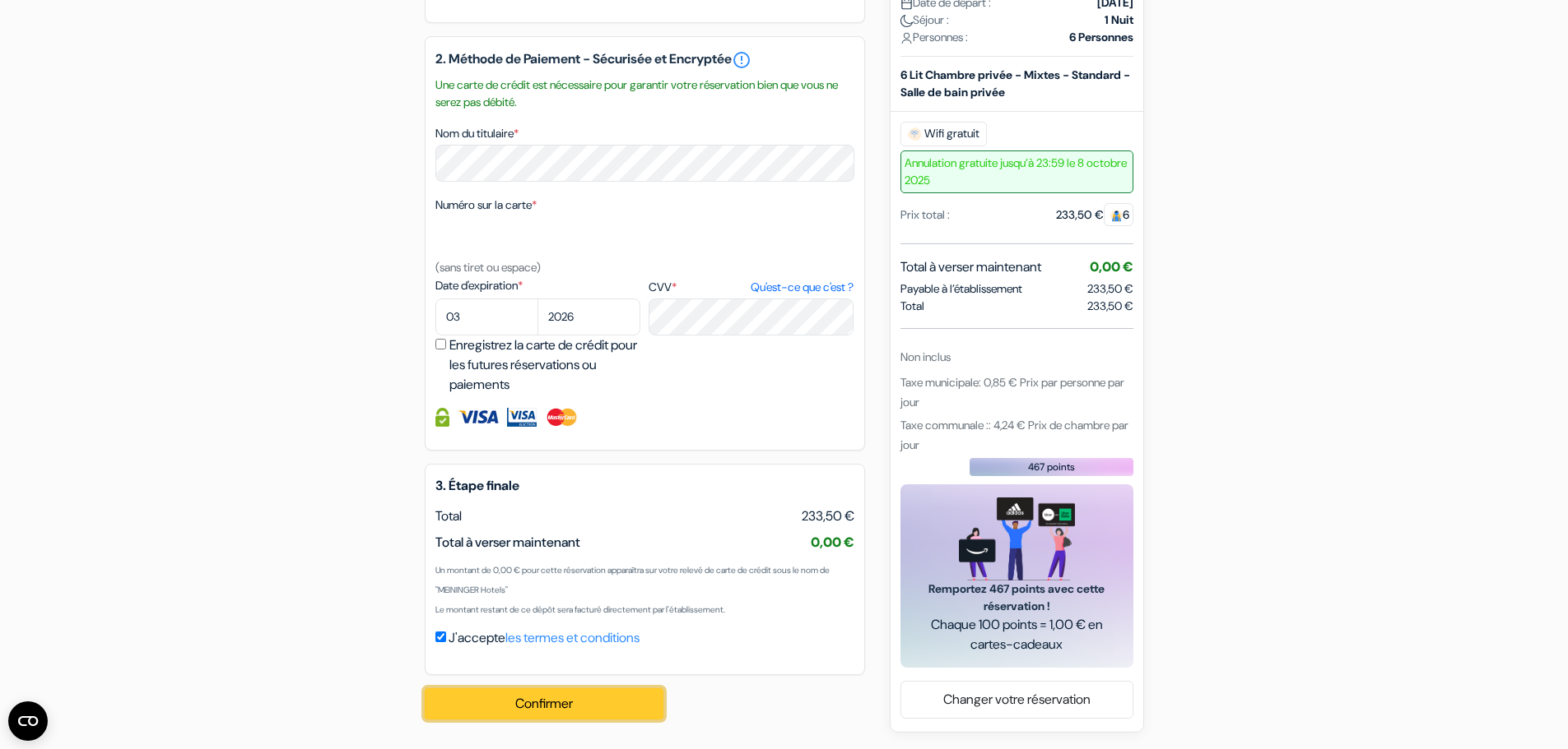
click at [535, 702] on button "Confirmer Loading..." at bounding box center [544, 705] width 239 height 32
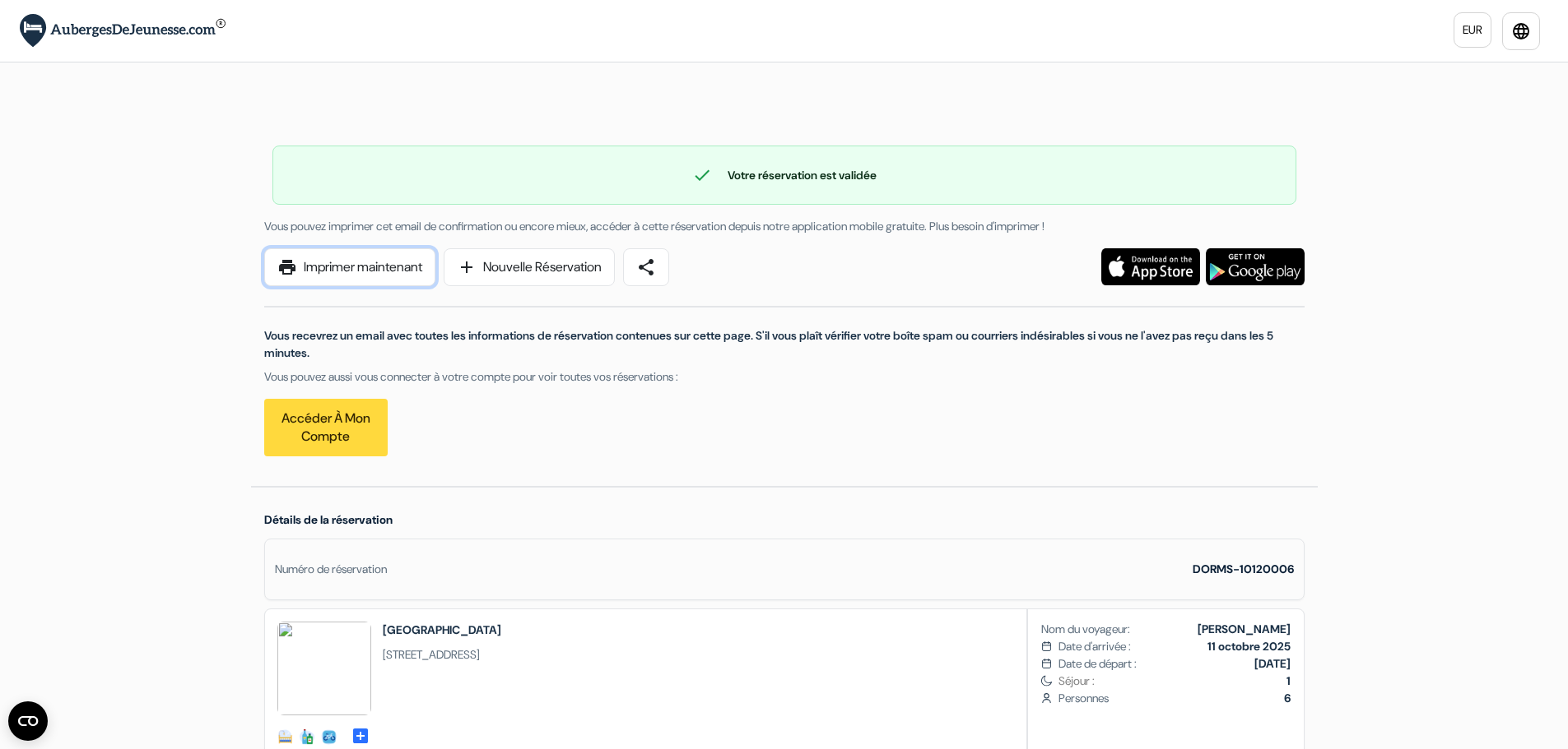
drag, startPoint x: 364, startPoint y: 266, endPoint x: 1174, endPoint y: 662, distance: 901.6
click at [364, 266] on link "print Imprimer maintenant" at bounding box center [350, 267] width 172 height 37
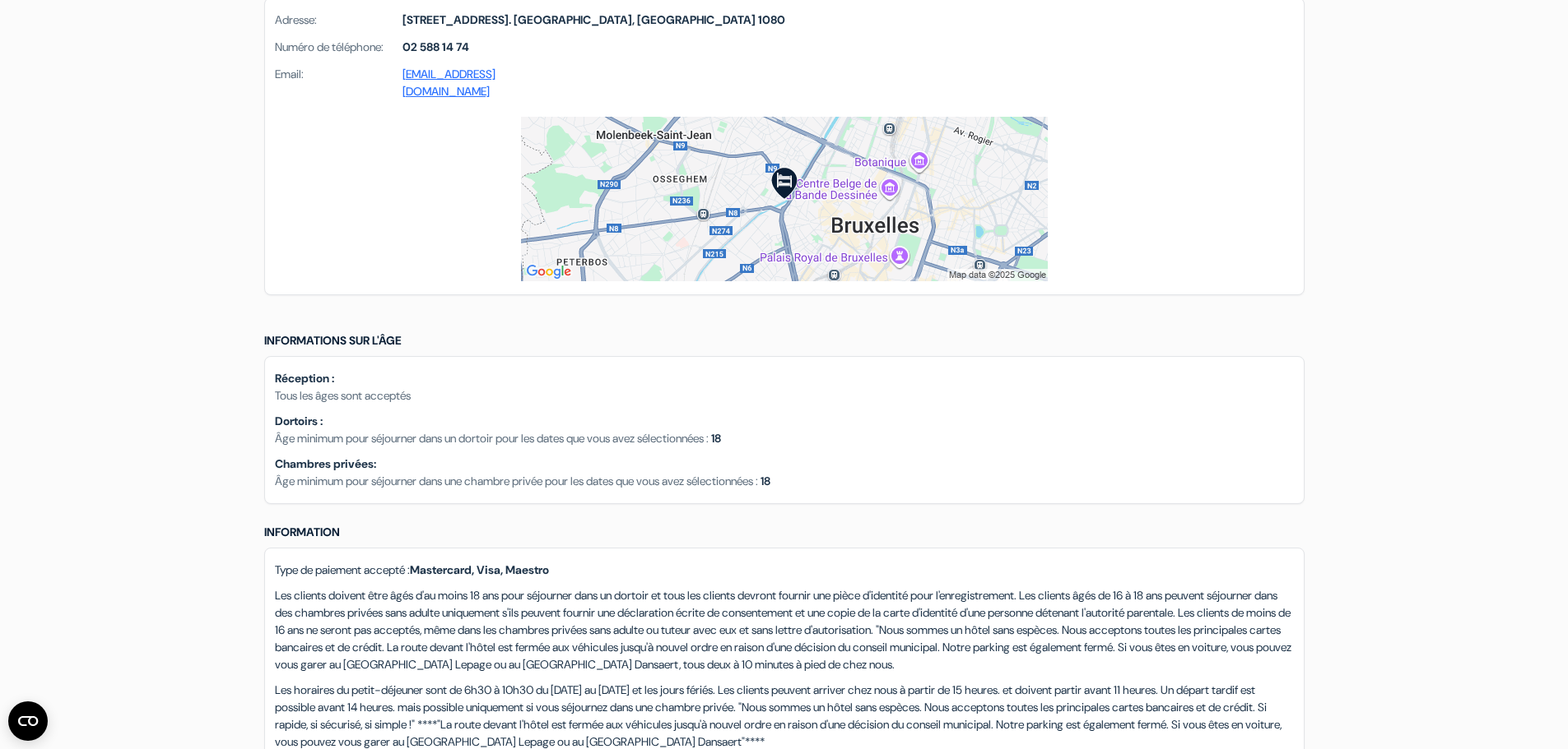
scroll to position [1234, 0]
